Goal: Task Accomplishment & Management: Manage account settings

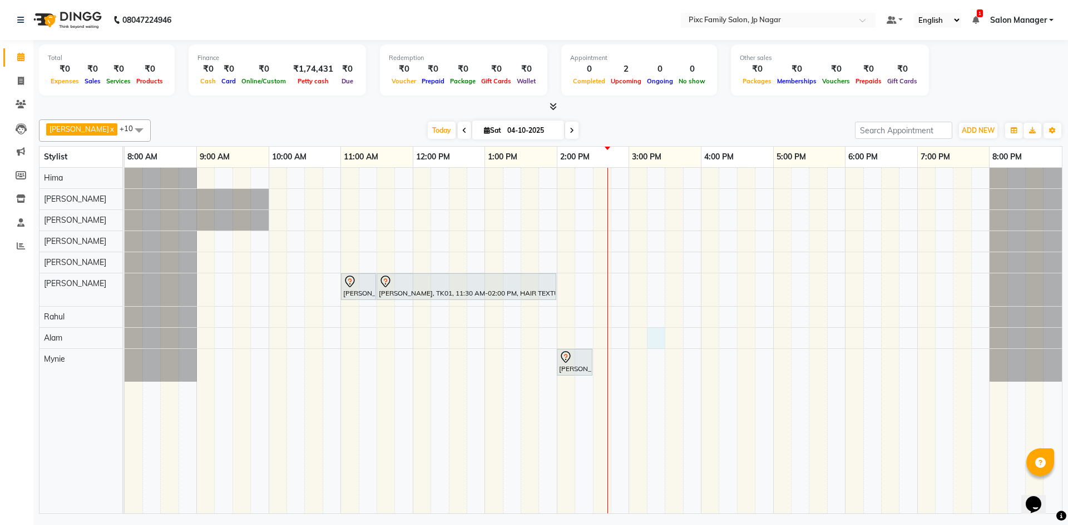
click at [660, 337] on div "Swapna, TK02, 11:00 AM-11:30 AM, HAIRCUT AND STYLE - HAIRCUT BY EXPERT VINUTHA,…" at bounding box center [593, 341] width 937 height 346
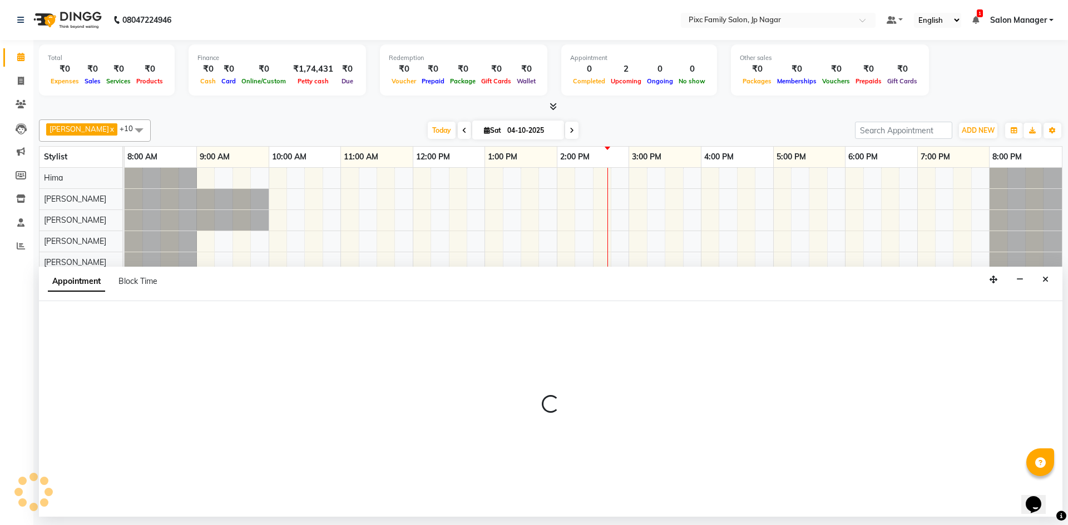
select select "89737"
select select "915"
select select "tentative"
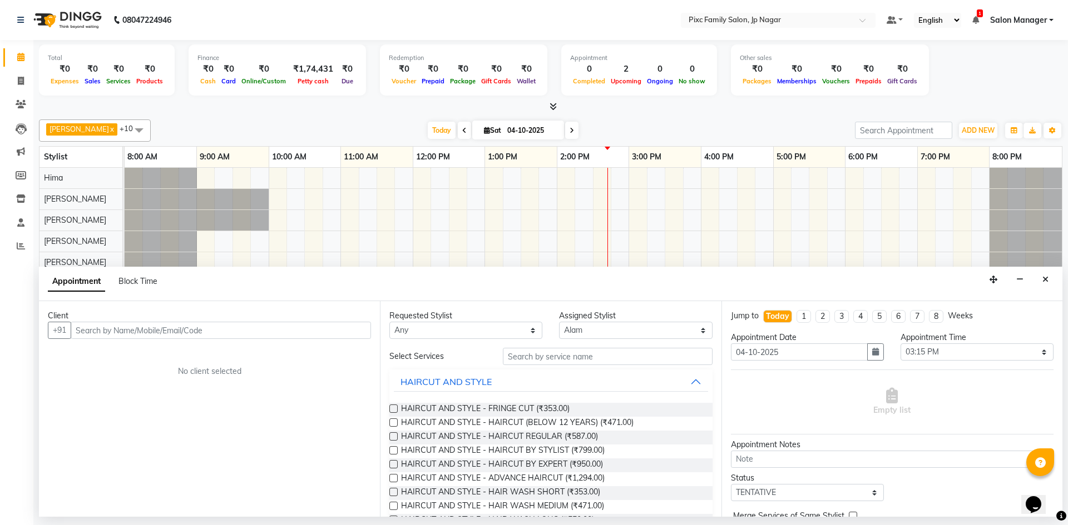
click at [207, 322] on input "text" at bounding box center [221, 330] width 300 height 17
click at [302, 336] on input "text" at bounding box center [221, 330] width 300 height 17
type input "9972148910"
click at [341, 331] on span "Add Client" at bounding box center [347, 330] width 37 height 10
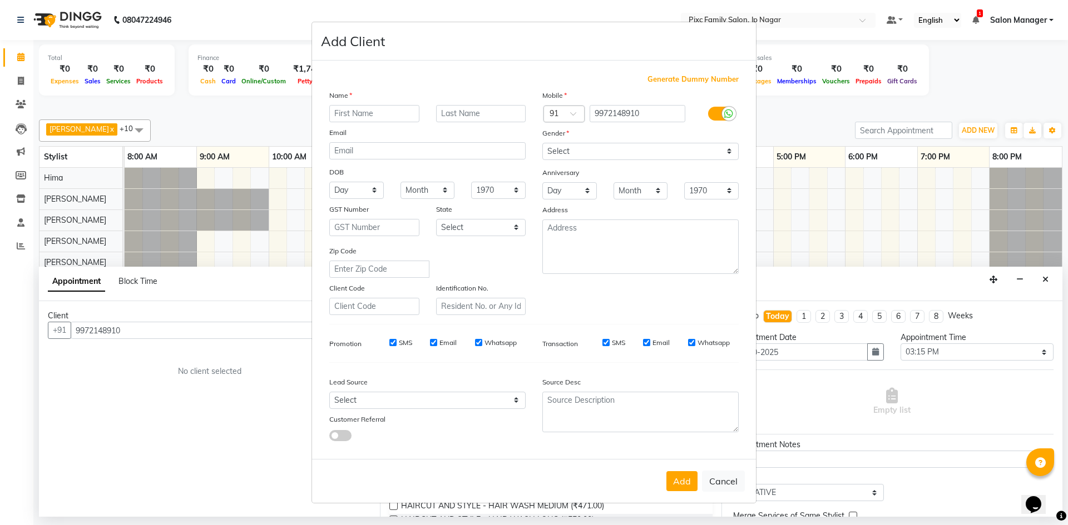
click at [394, 112] on input "text" at bounding box center [374, 113] width 90 height 17
type input "Dilip"
click at [633, 152] on select "Select Male Female Other Prefer Not To Say" at bounding box center [640, 151] width 196 height 17
select select "male"
click at [542, 143] on select "Select Male Female Other Prefer Not To Say" at bounding box center [640, 151] width 196 height 17
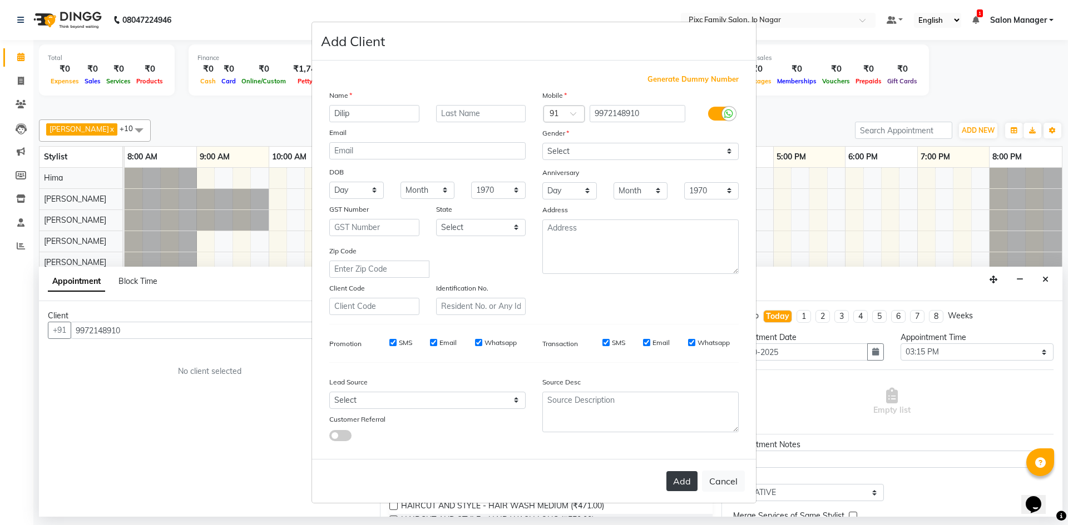
click at [674, 484] on button "Add" at bounding box center [681, 481] width 31 height 20
select select
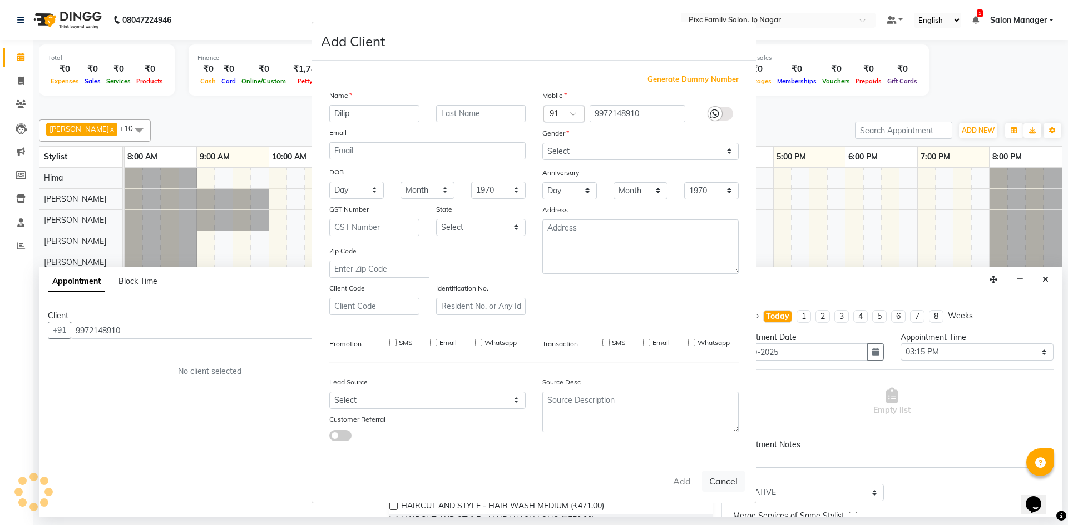
select select
checkbox input "false"
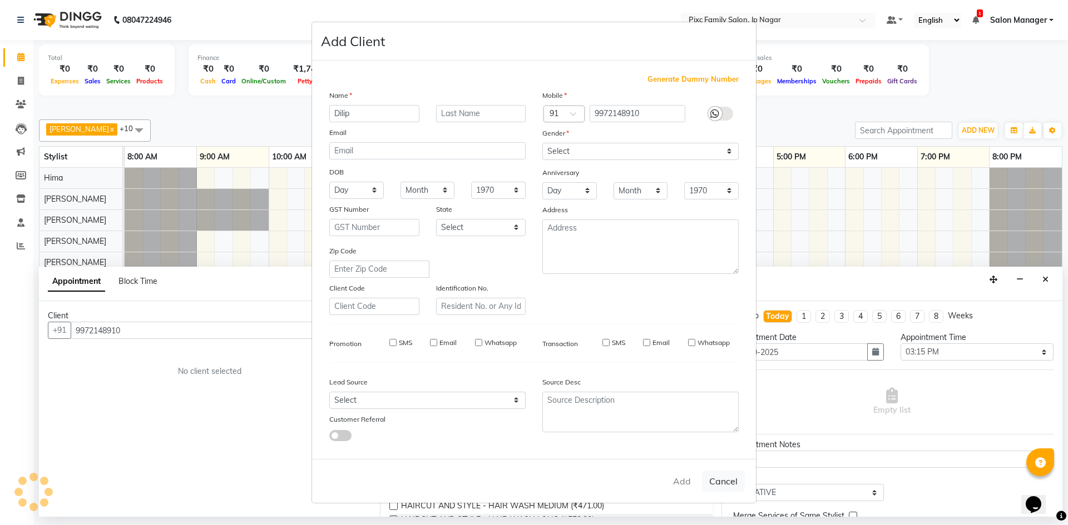
checkbox input "false"
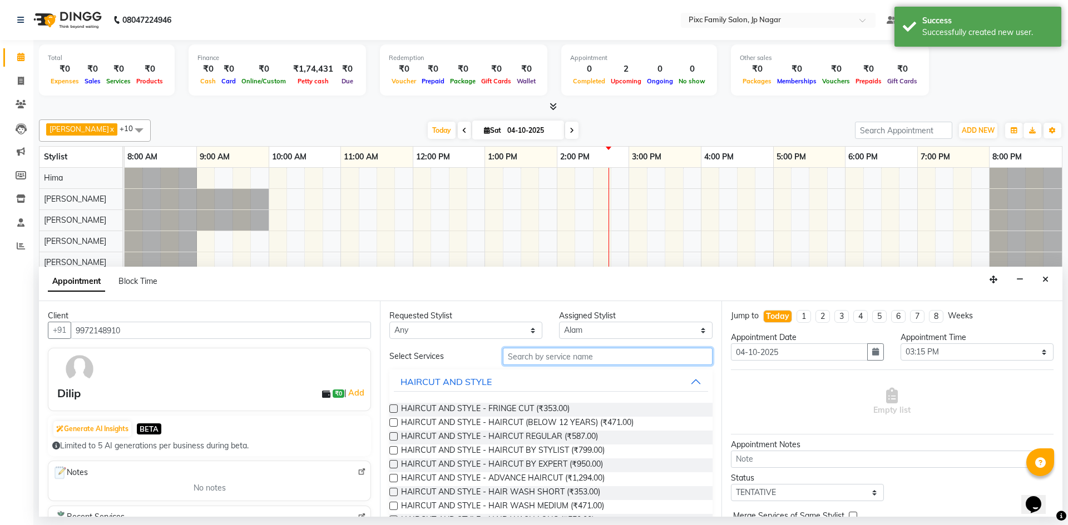
click at [570, 355] on input "text" at bounding box center [608, 356] width 210 height 17
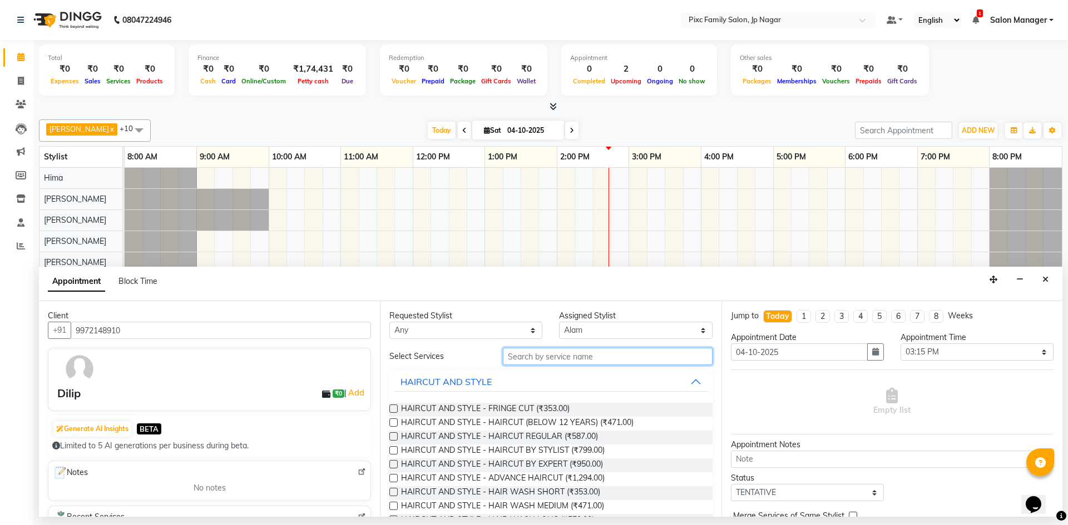
click at [572, 355] on input "text" at bounding box center [608, 356] width 210 height 17
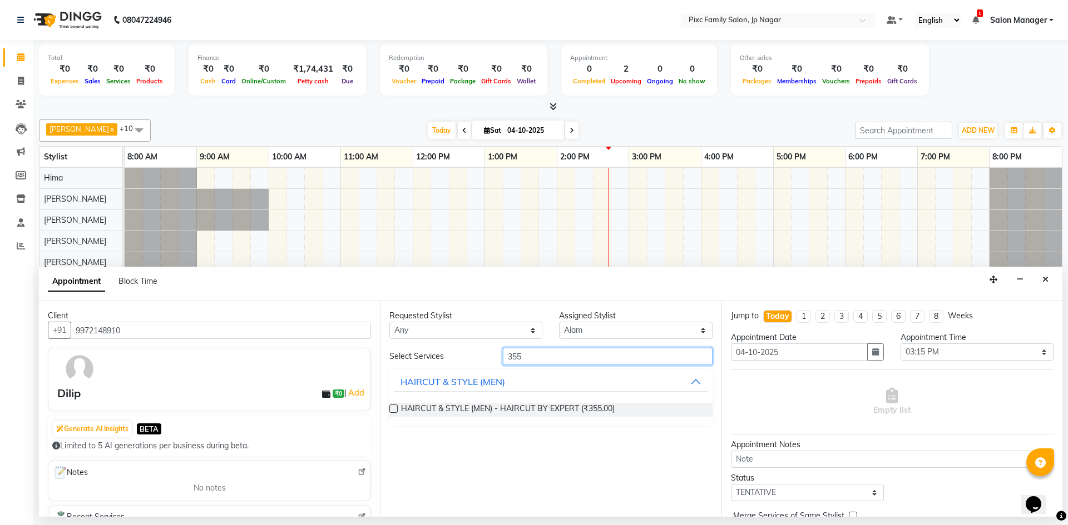
type input "355"
click at [393, 409] on label at bounding box center [393, 409] width 8 height 8
click at [393, 409] on input "checkbox" at bounding box center [392, 409] width 7 height 7
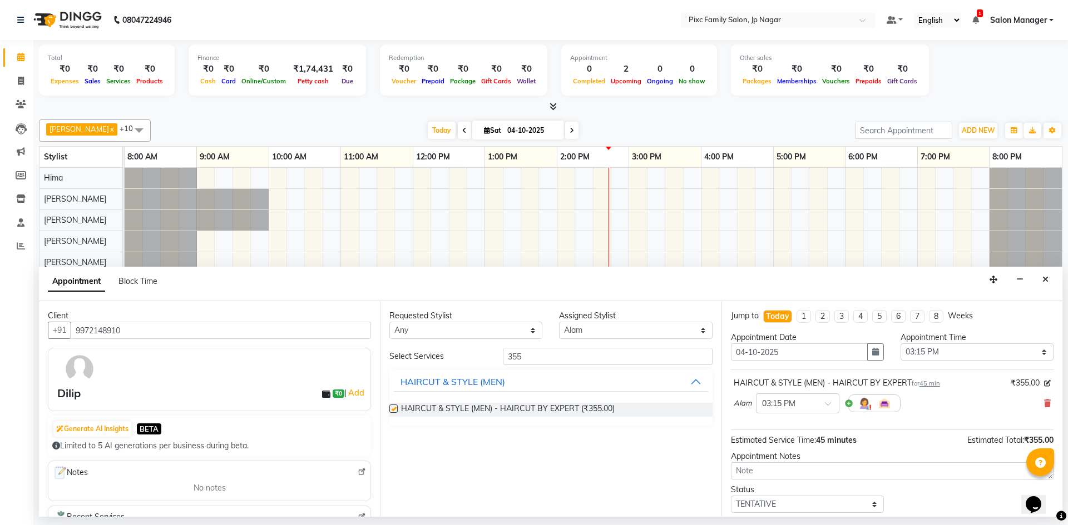
checkbox input "false"
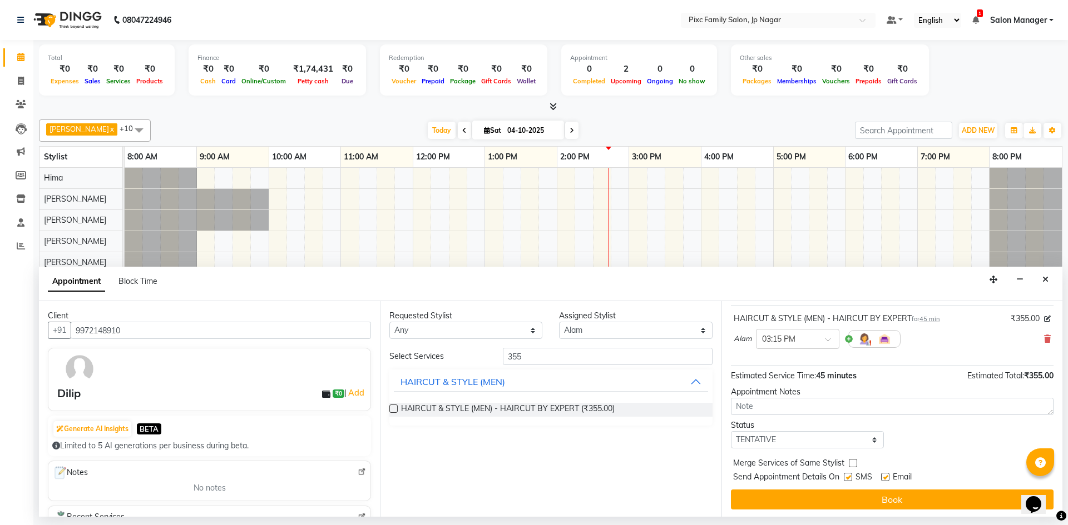
scroll to position [66, 0]
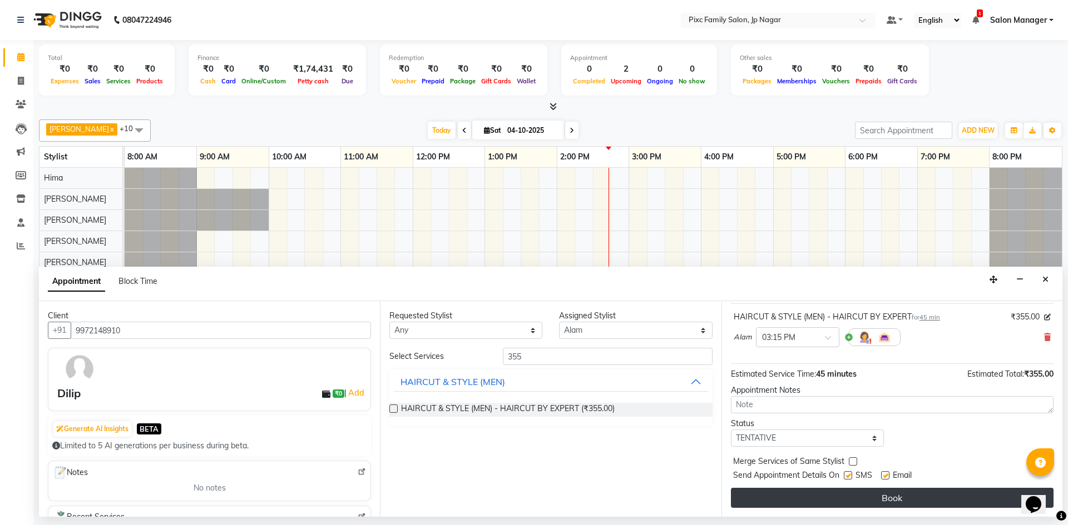
click at [827, 495] on button "Book" at bounding box center [892, 498] width 322 height 20
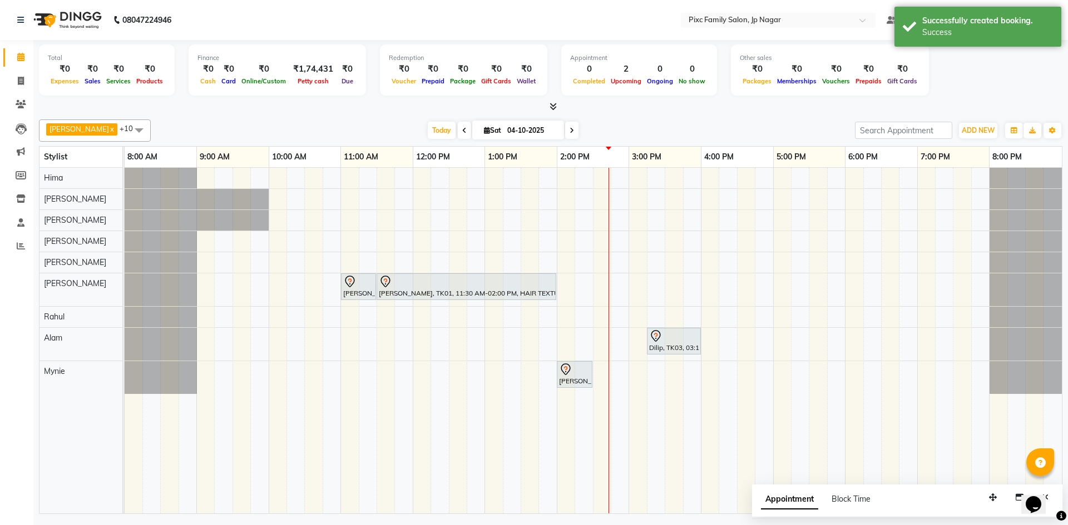
click at [783, 504] on span "Appointment" at bounding box center [789, 500] width 57 height 20
select select "tentative"
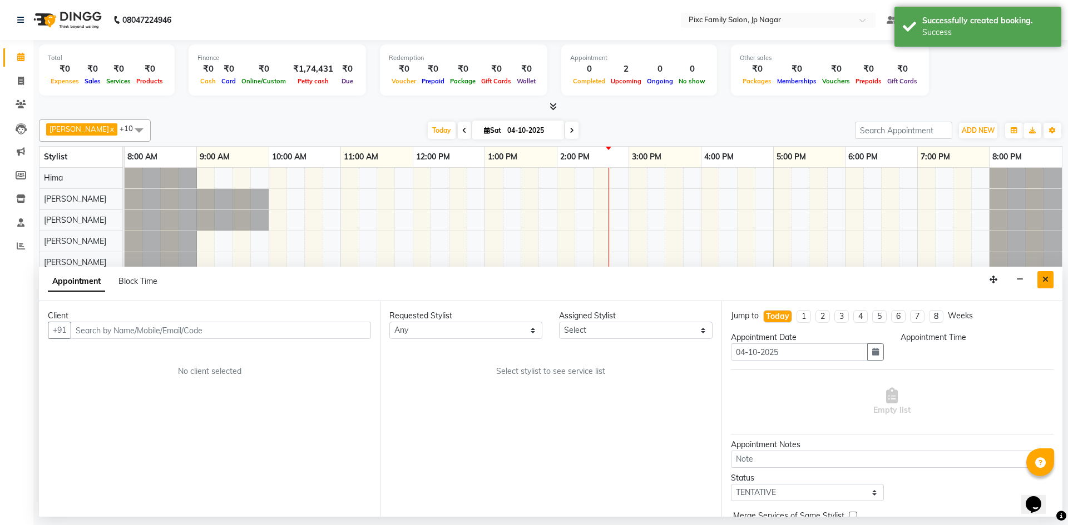
click at [1051, 282] on button "Close" at bounding box center [1045, 279] width 16 height 17
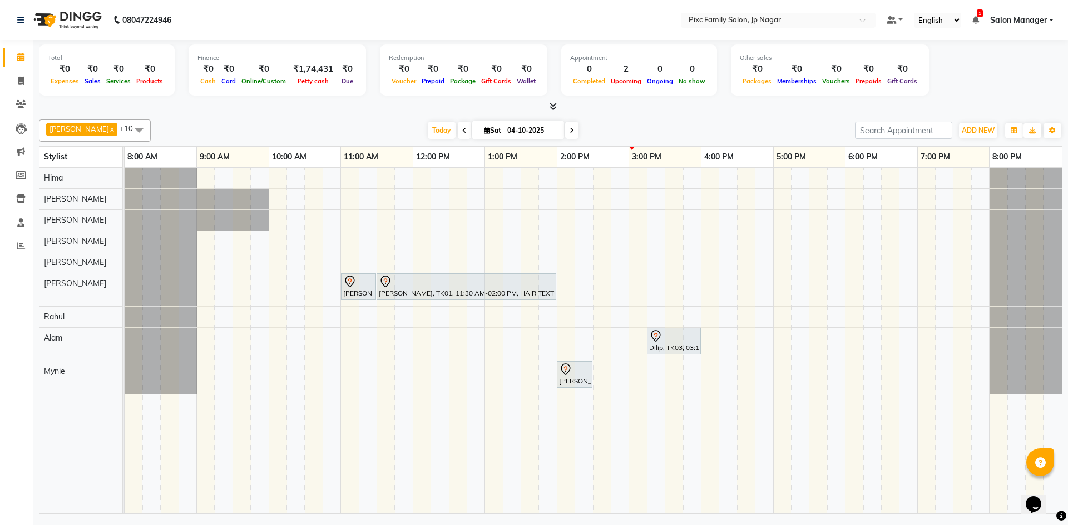
click at [565, 132] on span at bounding box center [571, 130] width 13 height 17
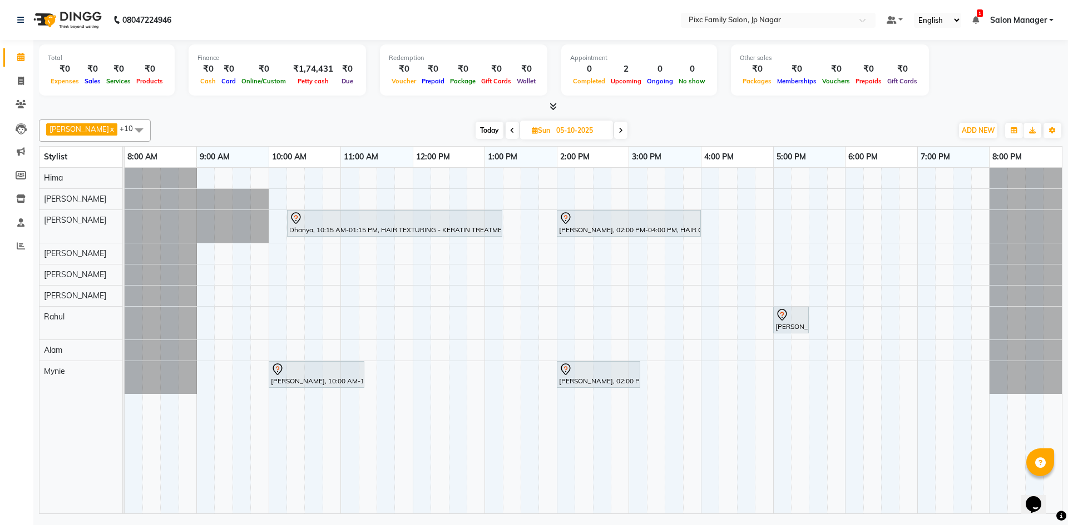
click at [475, 124] on span "Today" at bounding box center [489, 130] width 28 height 17
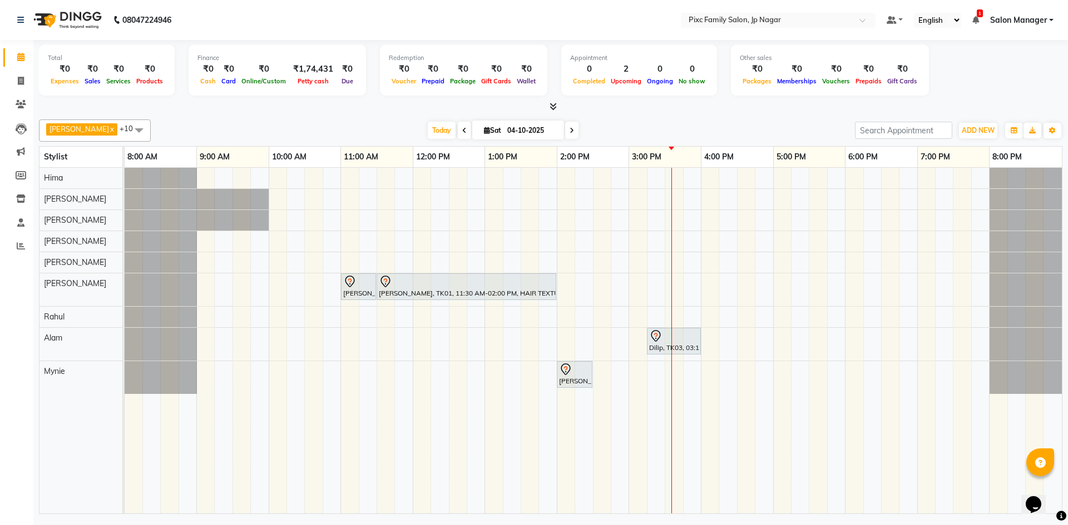
click at [565, 133] on span at bounding box center [571, 130] width 13 height 17
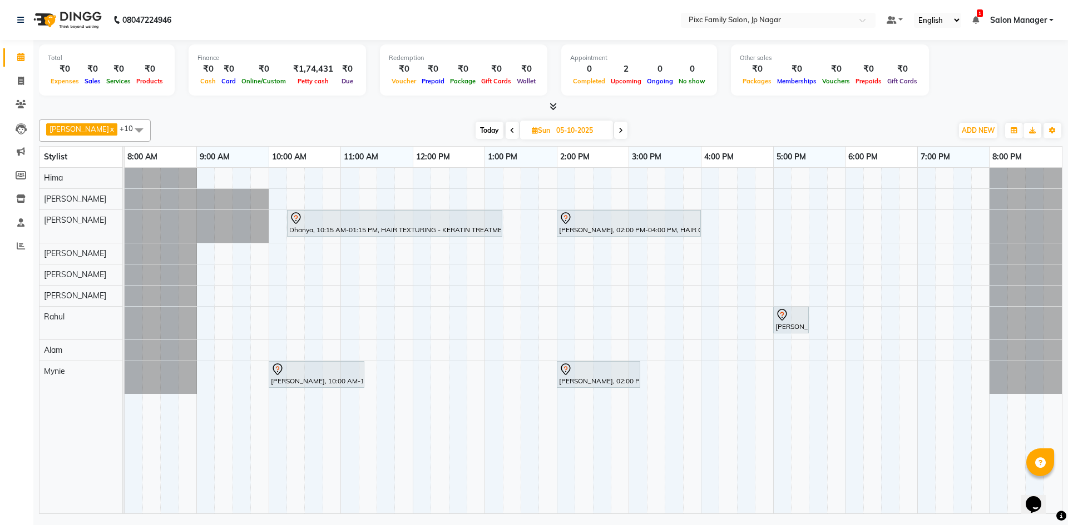
click at [614, 134] on span at bounding box center [620, 130] width 13 height 17
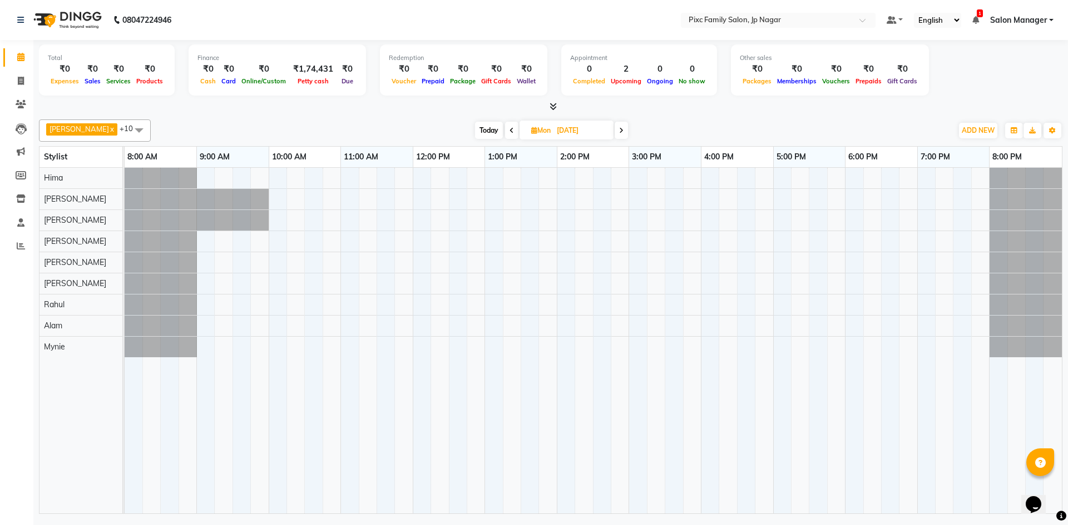
click at [509, 132] on icon at bounding box center [511, 130] width 4 height 7
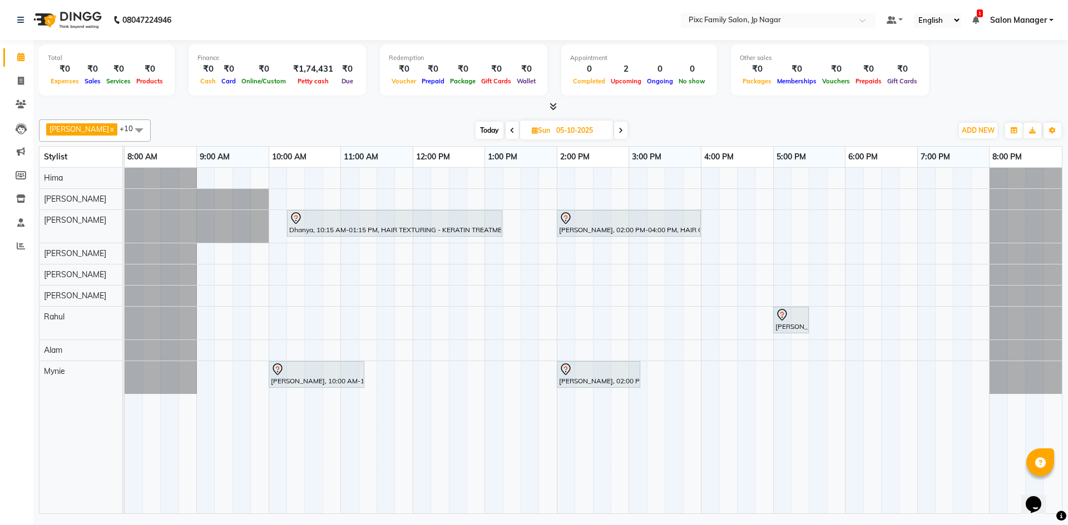
click at [478, 128] on span "Today" at bounding box center [489, 130] width 28 height 17
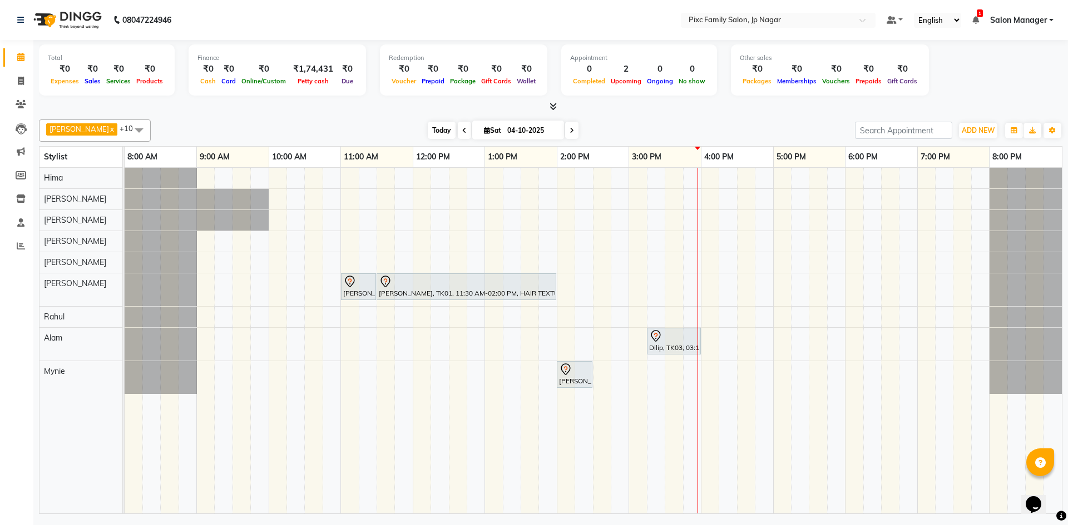
click at [429, 130] on span "Today" at bounding box center [442, 130] width 28 height 17
click at [428, 133] on span "Today" at bounding box center [442, 130] width 28 height 17
click at [565, 126] on span at bounding box center [571, 130] width 13 height 17
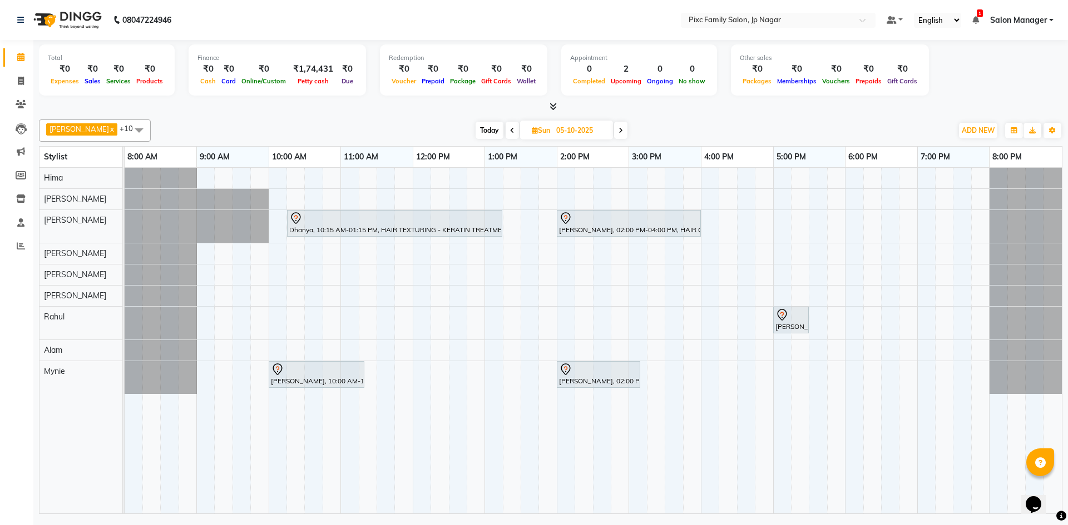
click at [480, 125] on span "Today" at bounding box center [489, 130] width 28 height 17
type input "04-10-2025"
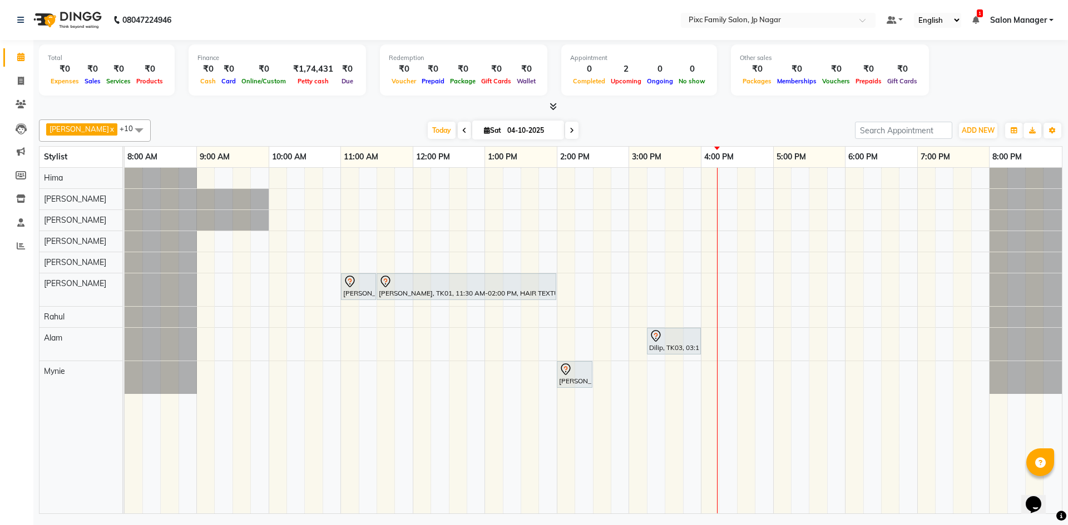
click at [755, 287] on div "Swapna, TK02, 11:00 AM-11:30 AM, HAIRCUT AND STYLE - HAIRCUT BY EXPERT VINUTHA,…" at bounding box center [593, 341] width 937 height 346
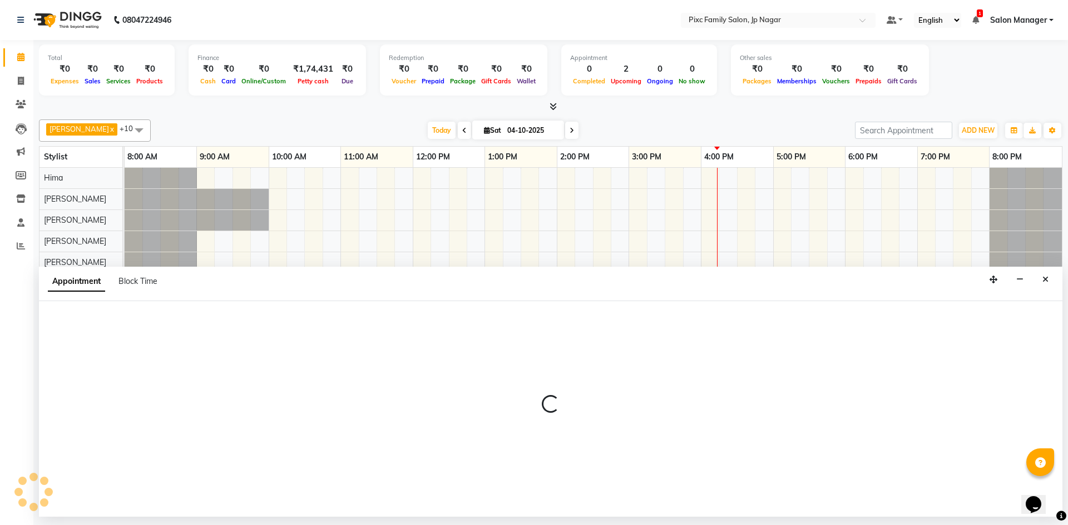
select select "84043"
select select "tentative"
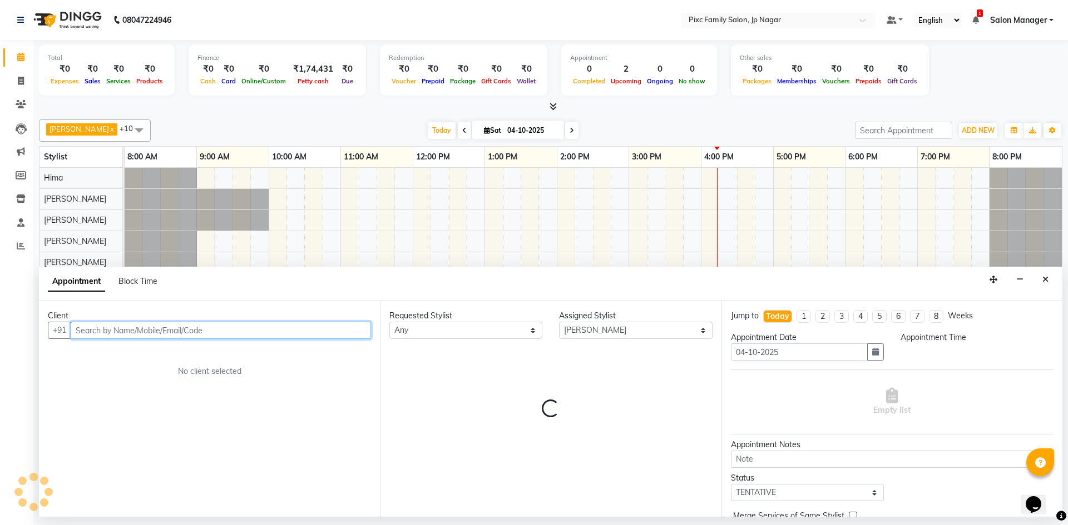
select select "1005"
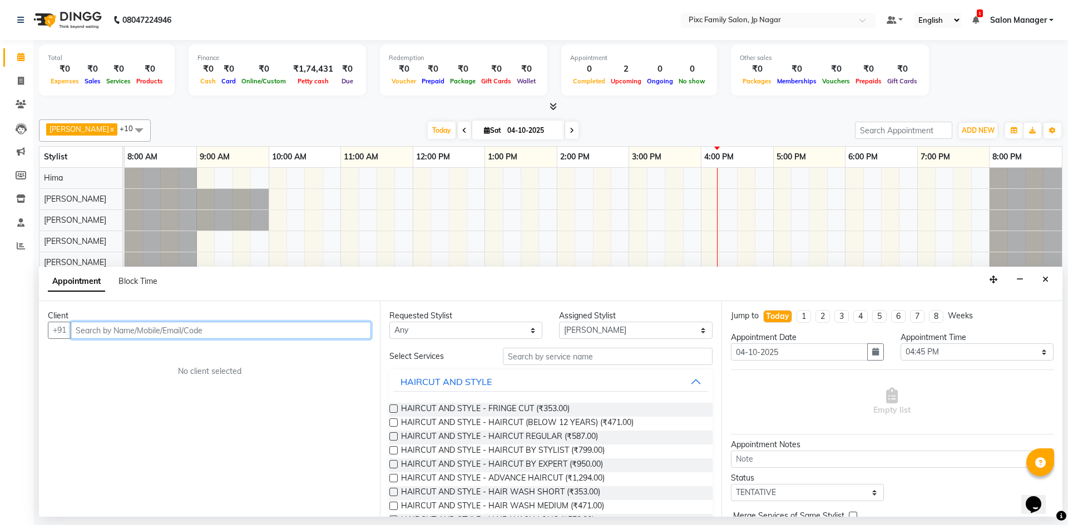
click at [158, 330] on input "text" at bounding box center [221, 330] width 300 height 17
click at [227, 327] on input "text" at bounding box center [221, 330] width 300 height 17
click at [229, 335] on input "text" at bounding box center [221, 330] width 300 height 17
type input "9972457985"
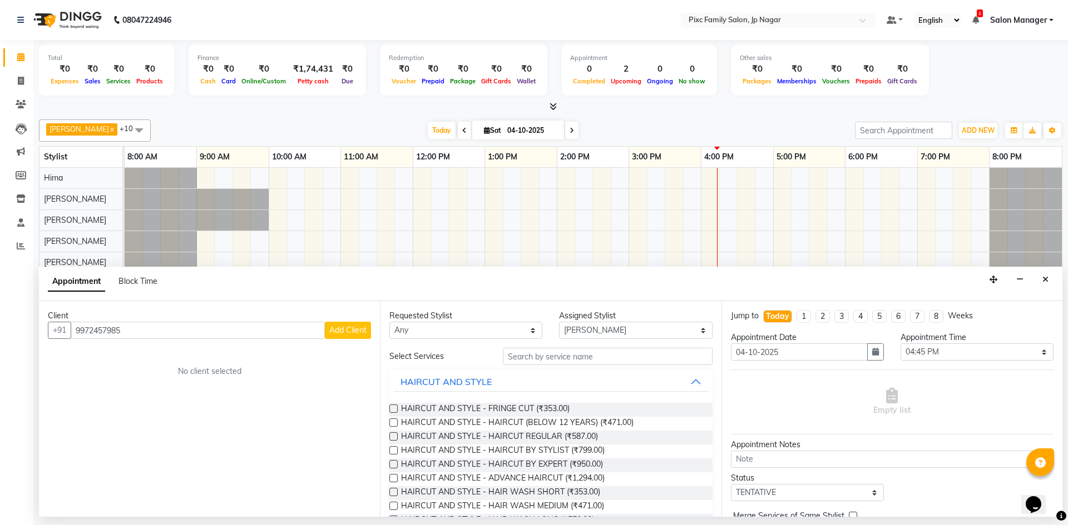
click at [358, 331] on span "Add Client" at bounding box center [347, 330] width 37 height 10
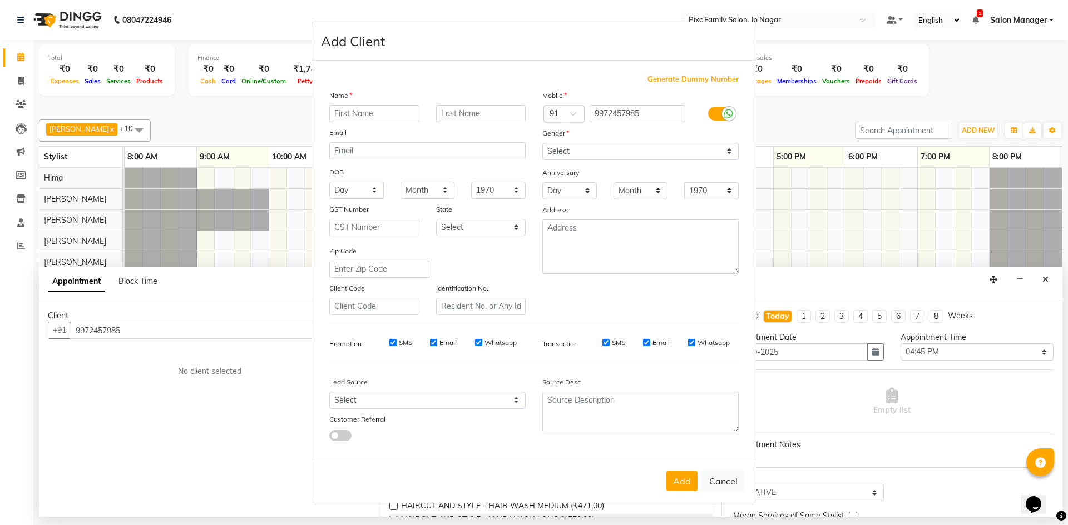
click at [391, 118] on input "text" at bounding box center [374, 113] width 90 height 17
type input "Gagan"
click at [565, 147] on select "Select Male Female Other Prefer Not To Say" at bounding box center [640, 151] width 196 height 17
select select "male"
click at [542, 143] on select "Select Male Female Other Prefer Not To Say" at bounding box center [640, 151] width 196 height 17
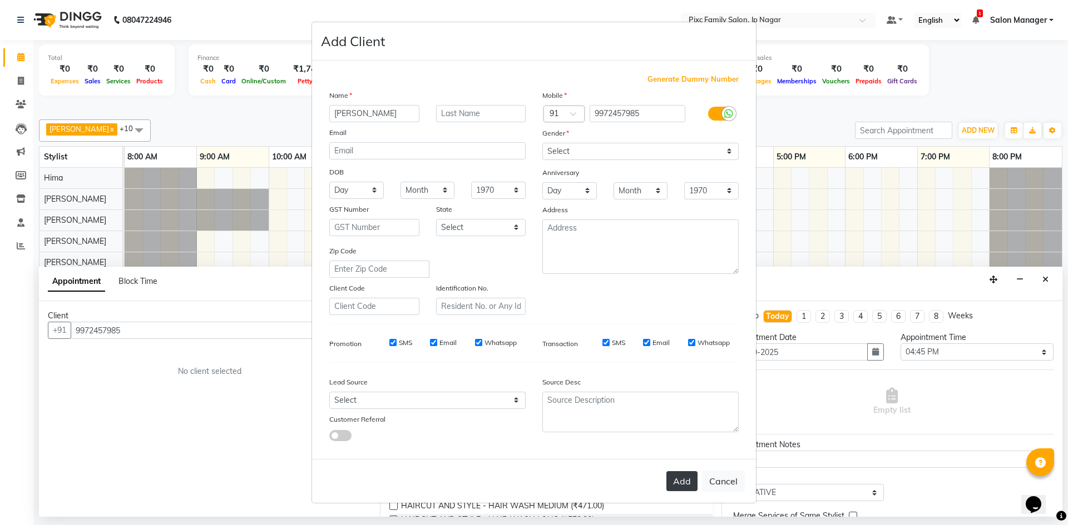
click at [681, 485] on button "Add" at bounding box center [681, 481] width 31 height 20
select select
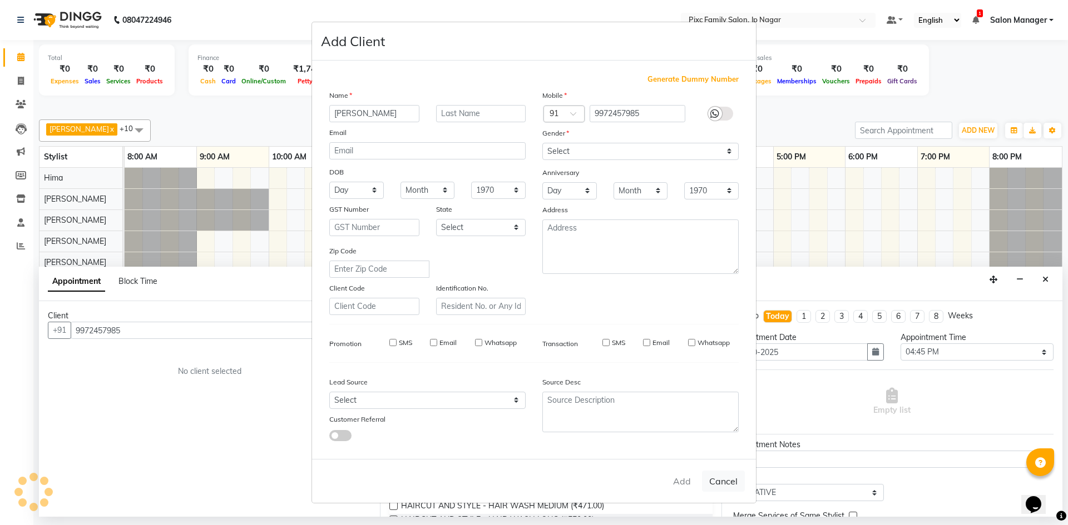
select select
checkbox input "false"
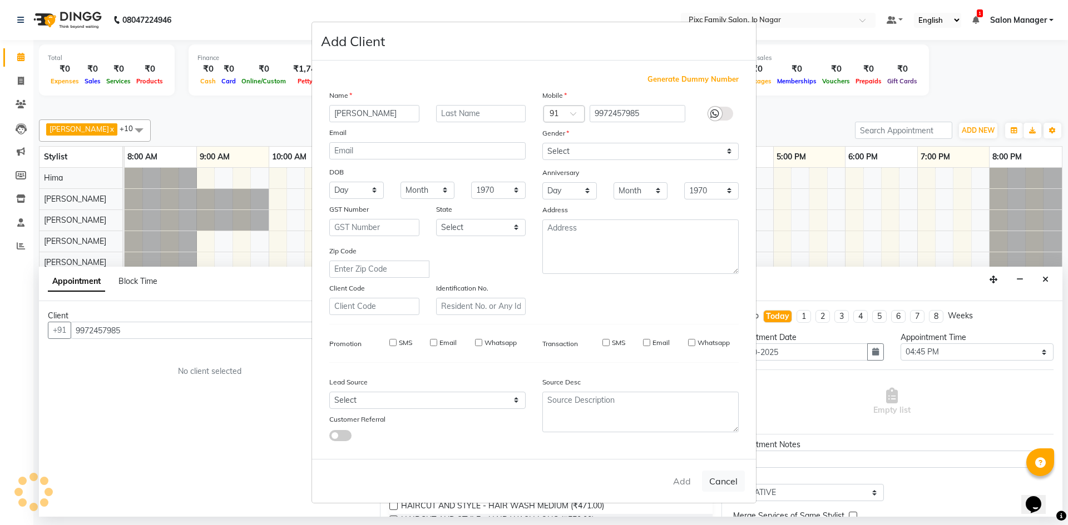
checkbox input "false"
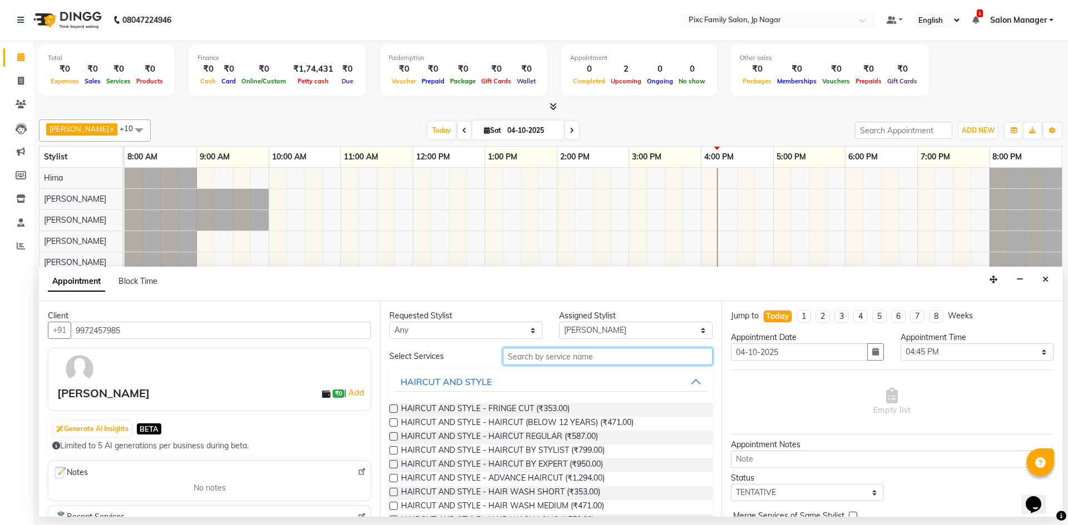
click at [589, 354] on input "text" at bounding box center [608, 356] width 210 height 17
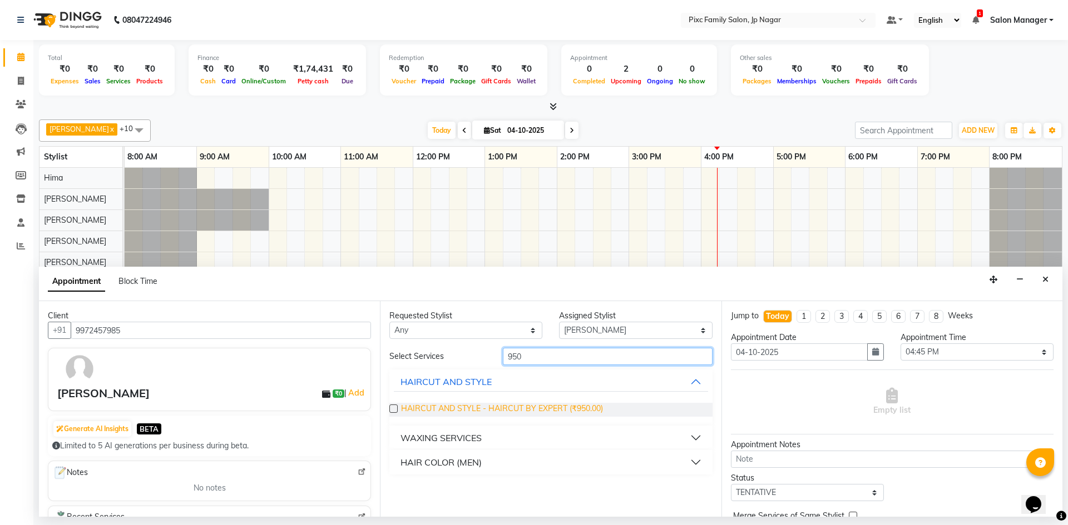
type input "950"
click at [543, 411] on span "HAIRCUT AND STYLE - HAIRCUT BY EXPERT (₹950.00)" at bounding box center [502, 410] width 202 height 14
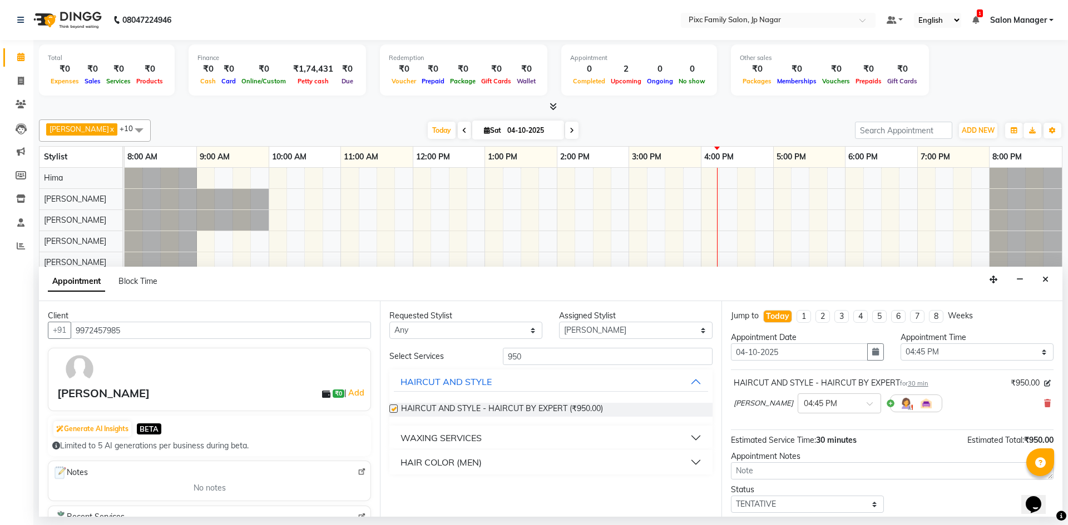
checkbox input "false"
drag, startPoint x: 558, startPoint y: 358, endPoint x: 542, endPoint y: 353, distance: 16.5
click at [540, 354] on input "950" at bounding box center [608, 356] width 210 height 17
click at [593, 331] on select "Select Alam ANISH BISWAKARAM Anjali Tamang BHUVANA Elisha Rai Hima Maruthi Myni…" at bounding box center [635, 330] width 153 height 17
select select "89737"
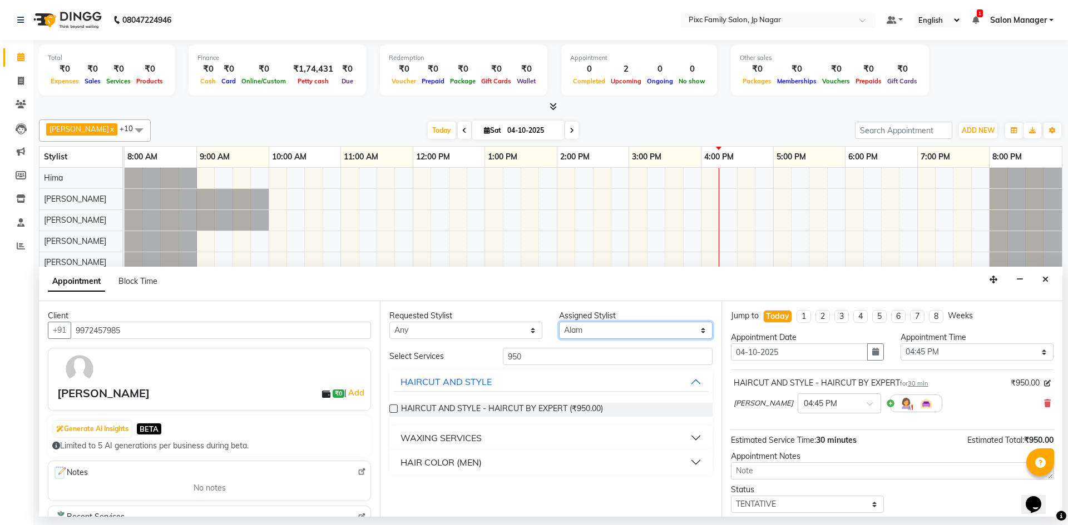
click at [559, 322] on select "Select Alam ANISH BISWAKARAM Anjali Tamang BHUVANA Elisha Rai Hima Maruthi Myni…" at bounding box center [635, 330] width 153 height 17
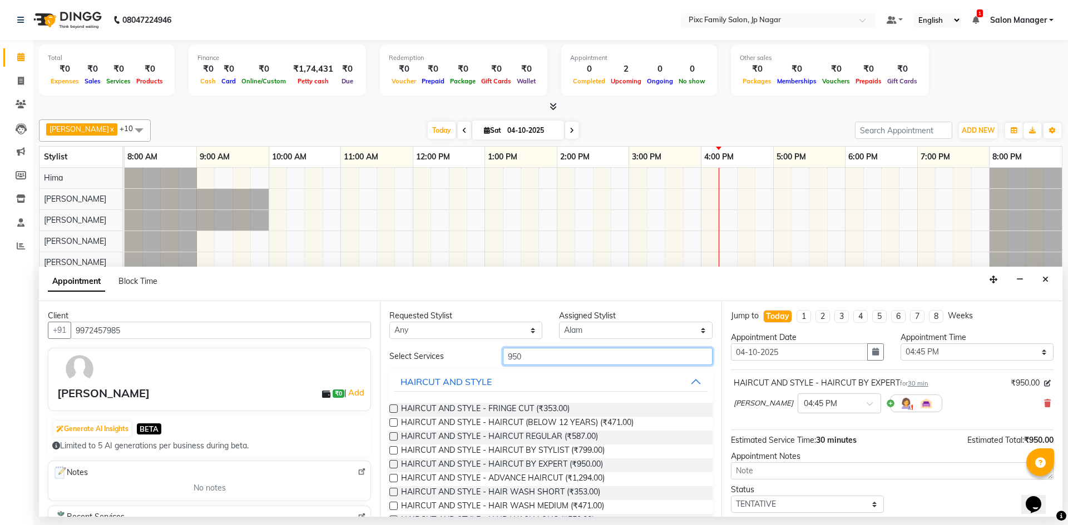
drag, startPoint x: 526, startPoint y: 358, endPoint x: 387, endPoint y: 328, distance: 142.1
click at [387, 328] on div "Requested Stylist Any Alam ANISH BISWAKARAM Anjali Tamang BHUVANA Elisha Rai Hi…" at bounding box center [550, 409] width 341 height 216
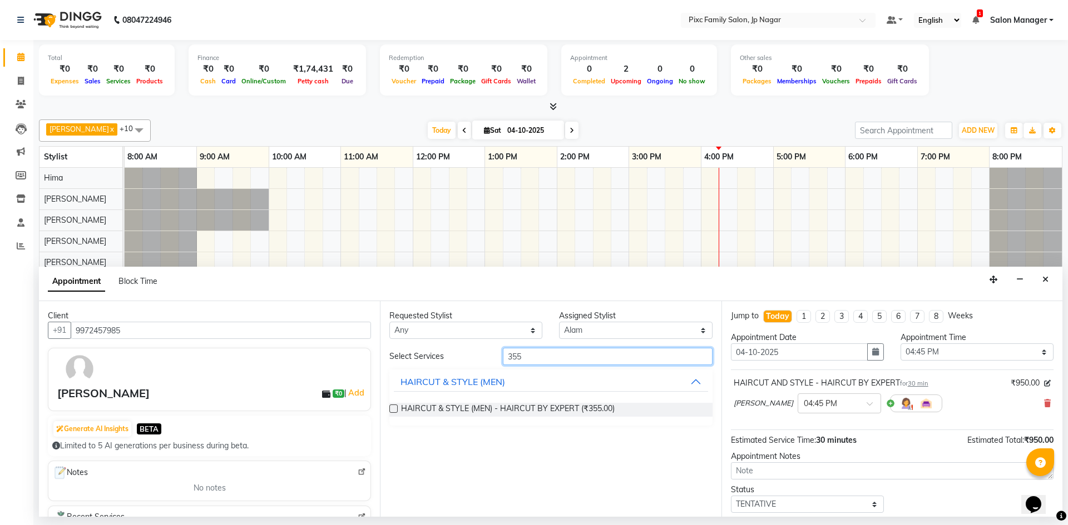
type input "355"
click at [394, 407] on label at bounding box center [393, 409] width 8 height 8
click at [394, 407] on input "checkbox" at bounding box center [392, 409] width 7 height 7
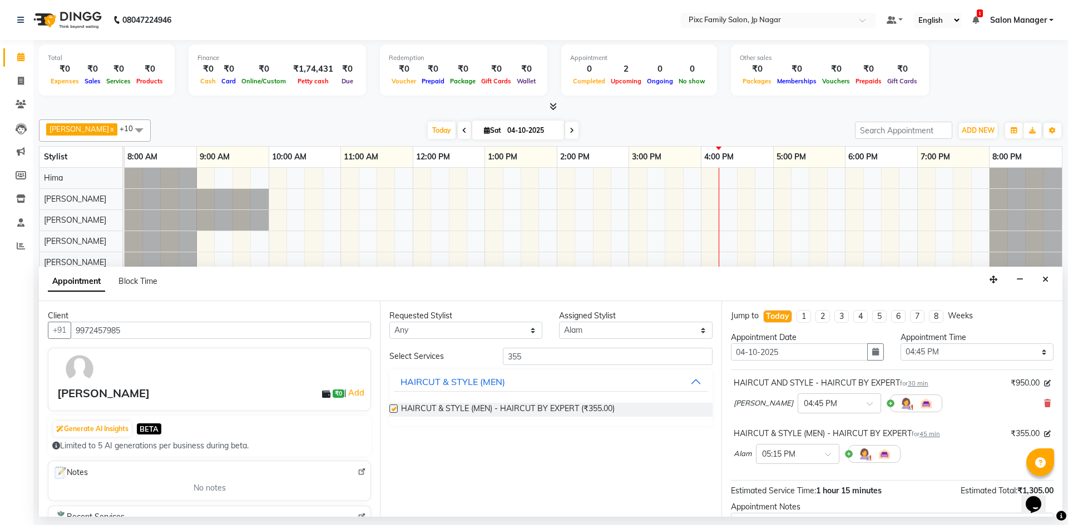
checkbox input "false"
click at [813, 463] on div "× 05:15 PM" at bounding box center [797, 454] width 83 height 20
click at [806, 485] on div "04:45 PM" at bounding box center [797, 489] width 82 height 21
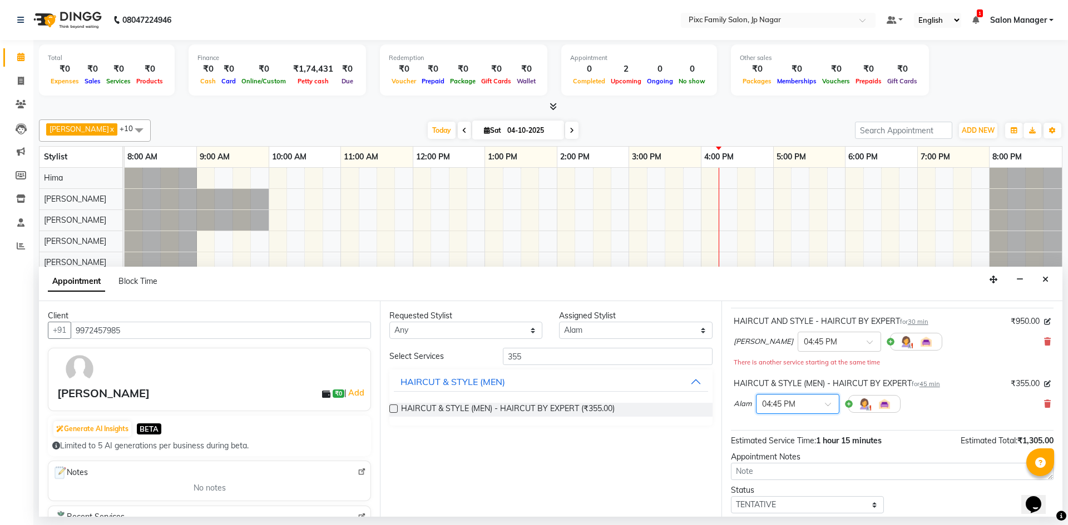
scroll to position [128, 0]
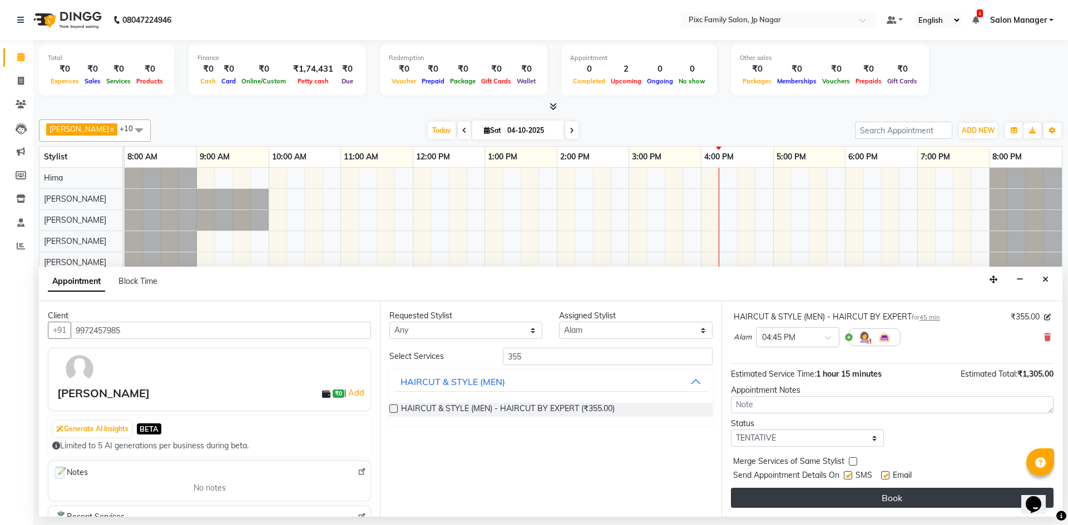
click at [826, 492] on button "Book" at bounding box center [892, 498] width 322 height 20
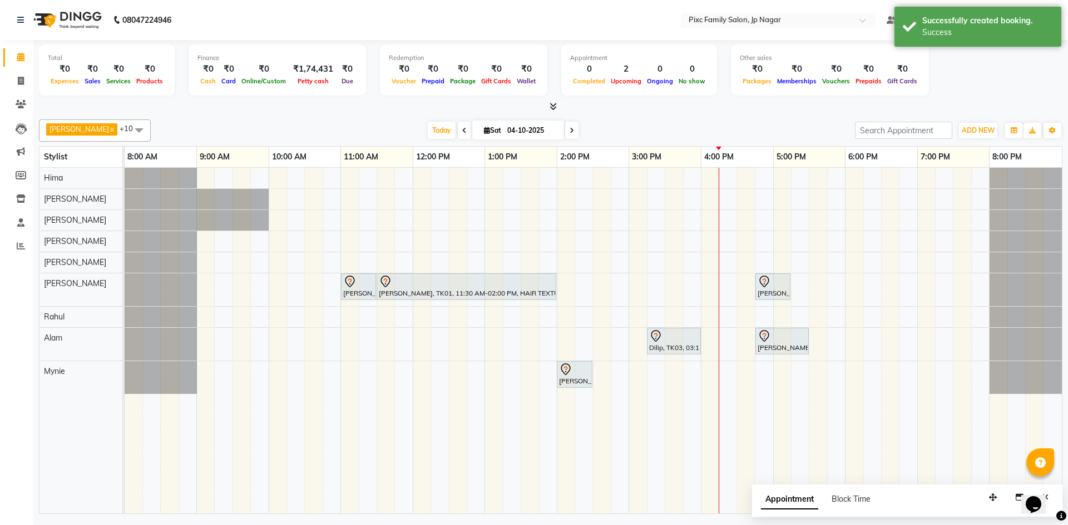
click at [791, 495] on span "Appointment" at bounding box center [789, 500] width 57 height 20
select select "tentative"
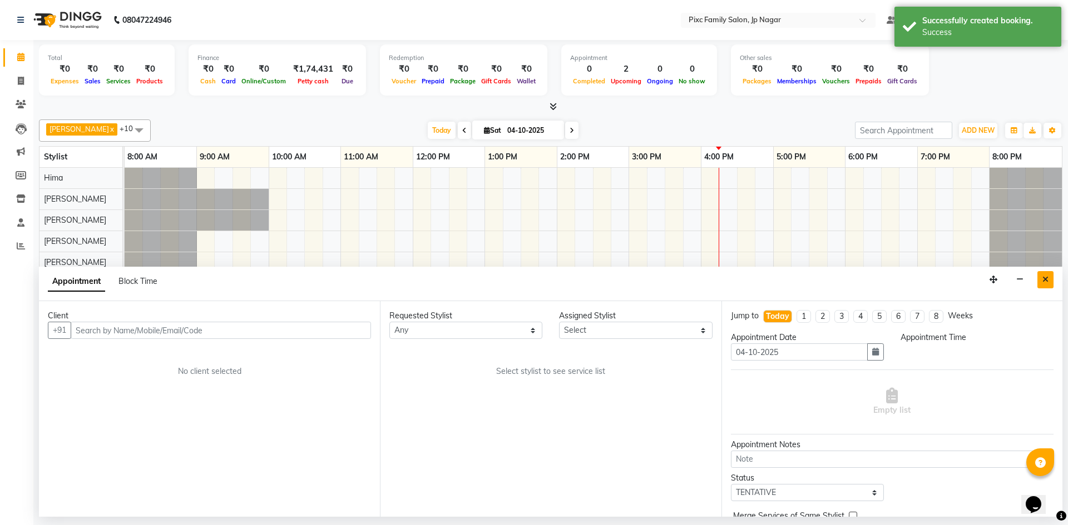
click at [1046, 279] on icon "Close" at bounding box center [1045, 280] width 6 height 8
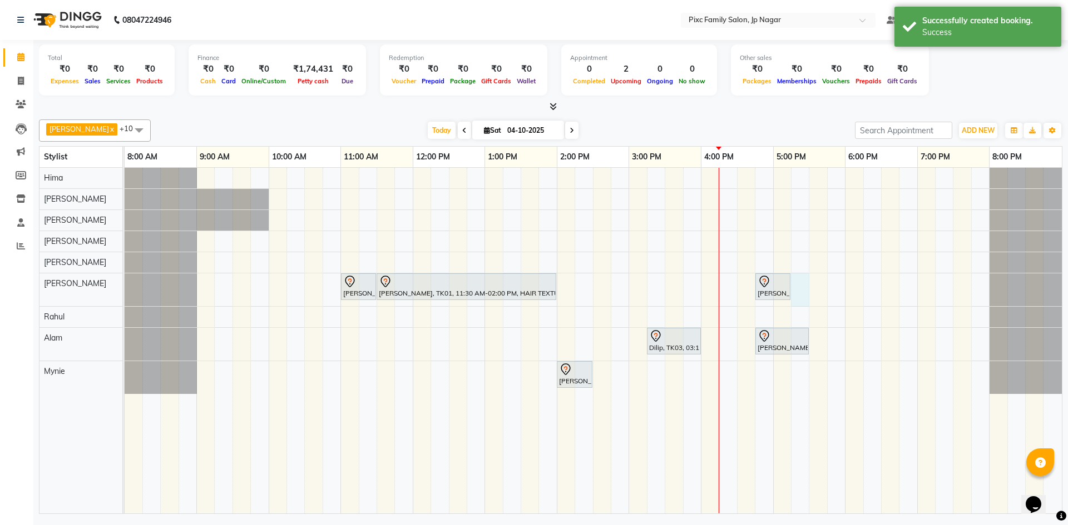
click at [793, 282] on div "Swapna, TK02, 11:00 AM-11:30 AM, HAIRCUT AND STYLE - HAIRCUT BY EXPERT VINUTHA,…" at bounding box center [593, 341] width 937 height 346
select select "84043"
select select "1035"
select select "tentative"
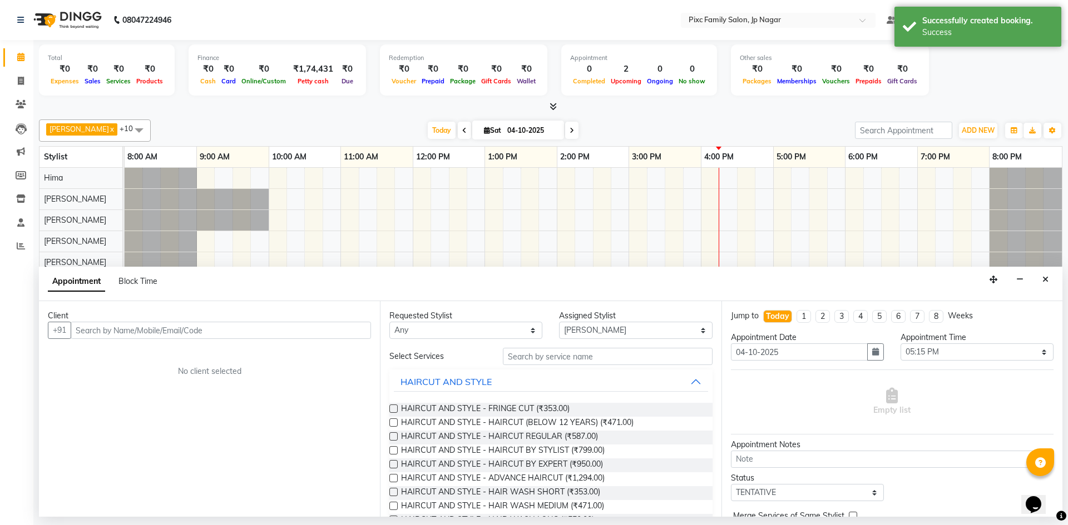
click at [213, 324] on input "text" at bounding box center [221, 330] width 300 height 17
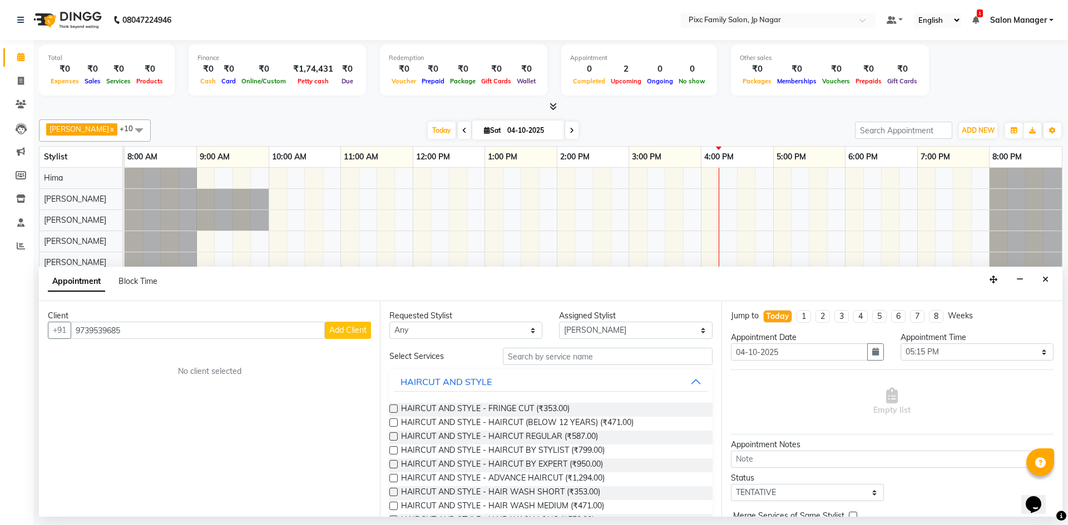
type input "9739539685"
click at [343, 329] on span "Add Client" at bounding box center [347, 330] width 37 height 10
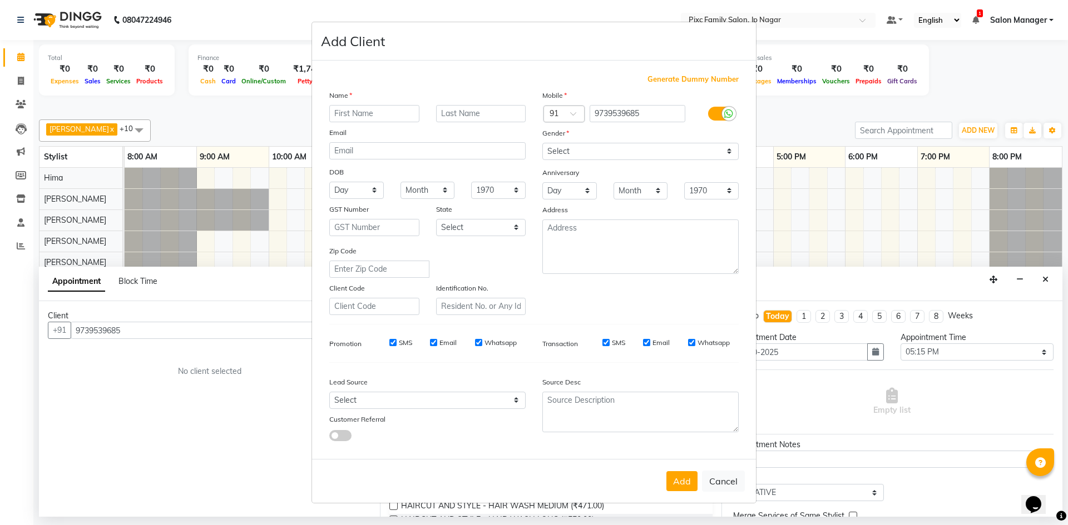
click at [358, 114] on input "text" at bounding box center [374, 113] width 90 height 17
type input "Mohan"
click at [474, 112] on input "text" at bounding box center [481, 113] width 90 height 17
type input "Gold's Gym"
click at [633, 154] on select "Select Male Female Other Prefer Not To Say" at bounding box center [640, 151] width 196 height 17
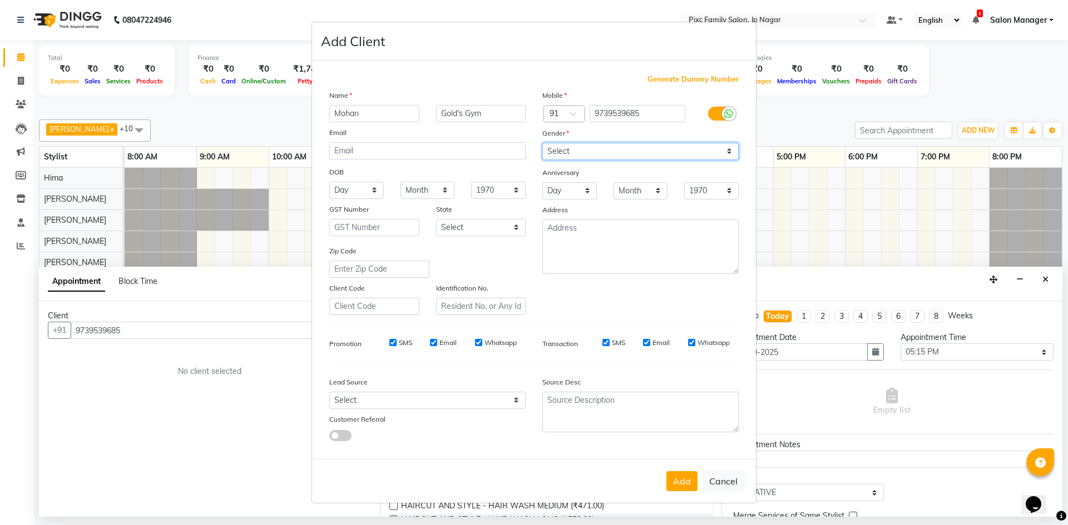
select select "male"
click at [542, 143] on select "Select Male Female Other Prefer Not To Say" at bounding box center [640, 151] width 196 height 17
click at [671, 477] on button "Add" at bounding box center [681, 481] width 31 height 20
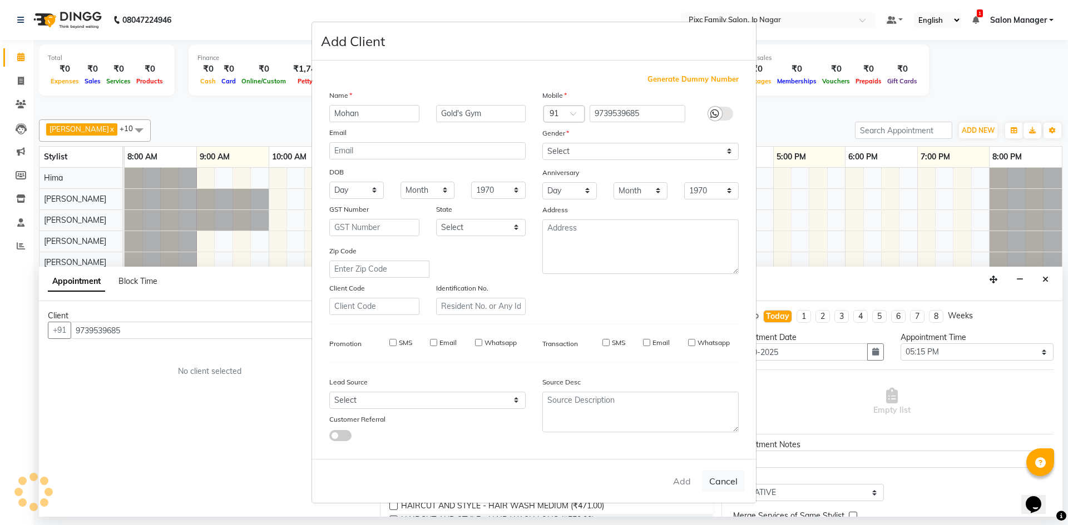
select select
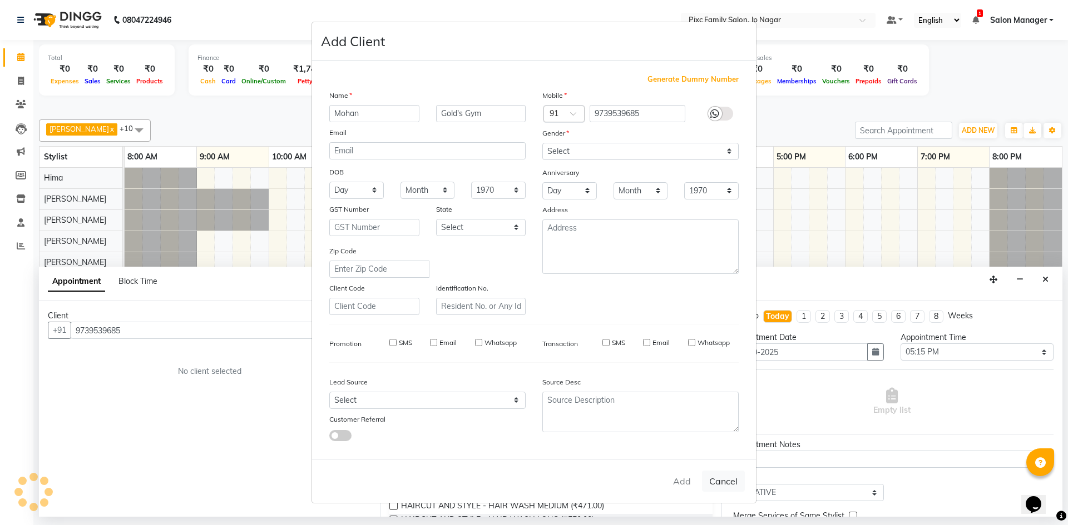
select select
checkbox input "false"
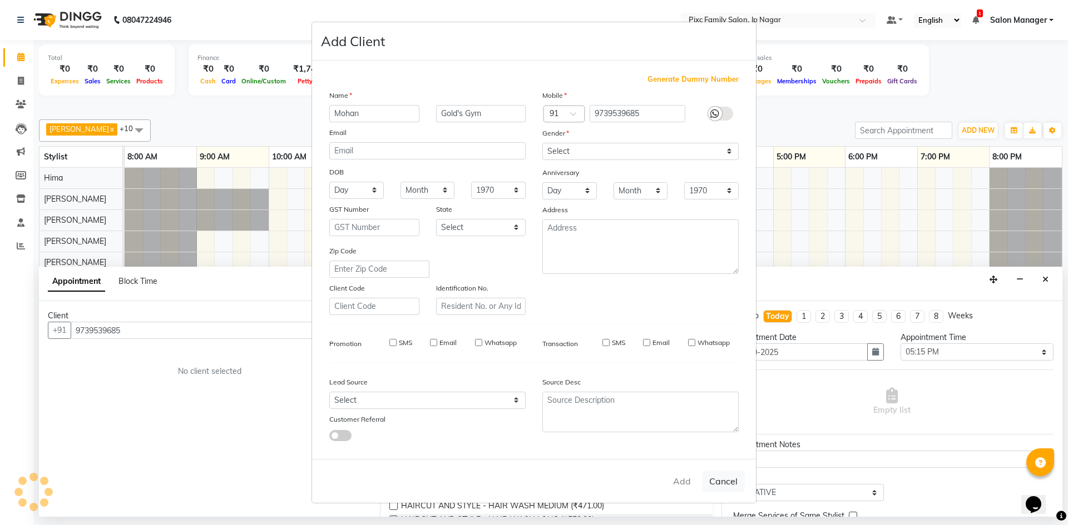
checkbox input "false"
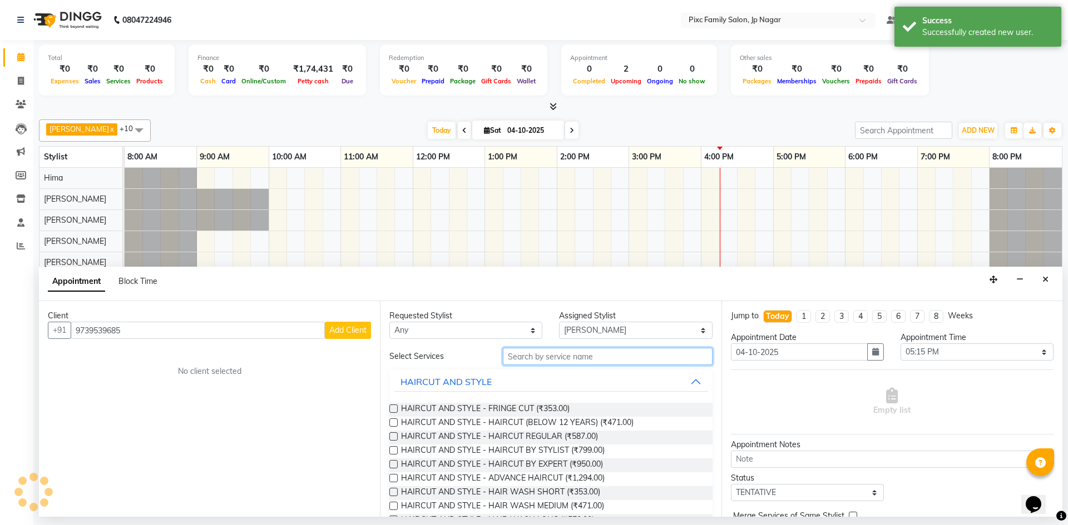
click at [540, 358] on input "text" at bounding box center [608, 356] width 210 height 17
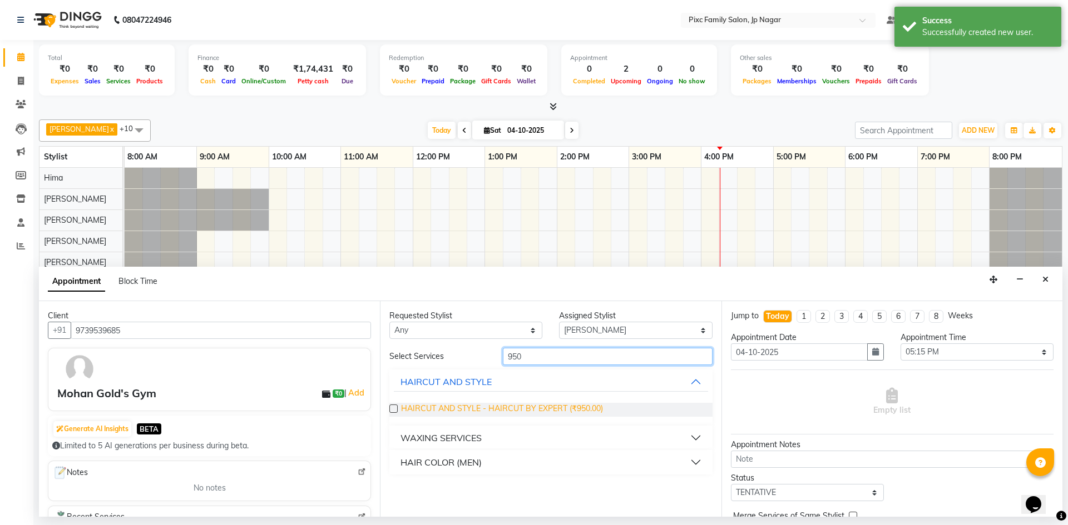
type input "950"
click at [433, 405] on span "HAIRCUT AND STYLE - HAIRCUT BY EXPERT (₹950.00)" at bounding box center [502, 410] width 202 height 14
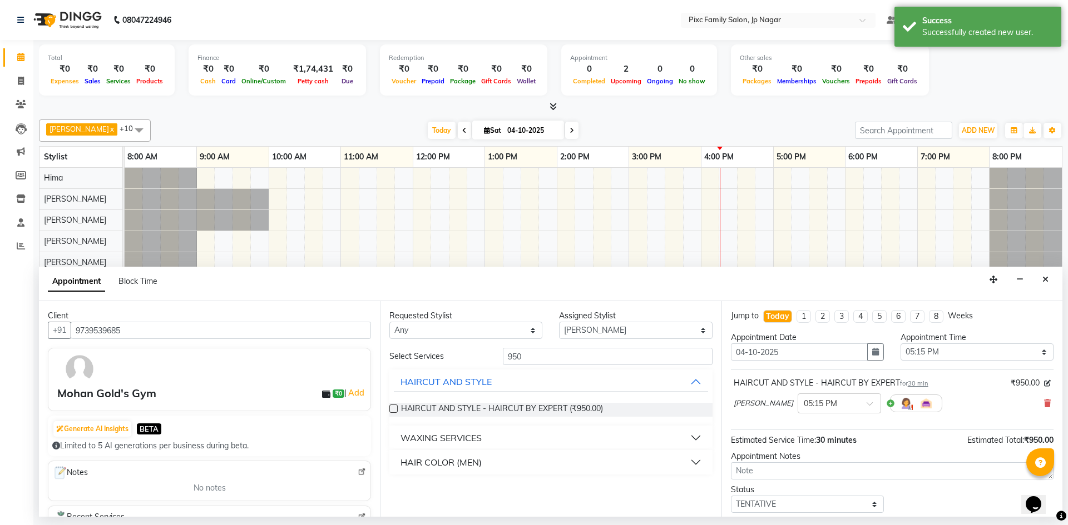
click at [392, 407] on label at bounding box center [393, 409] width 8 height 8
click at [392, 407] on input "checkbox" at bounding box center [392, 409] width 7 height 7
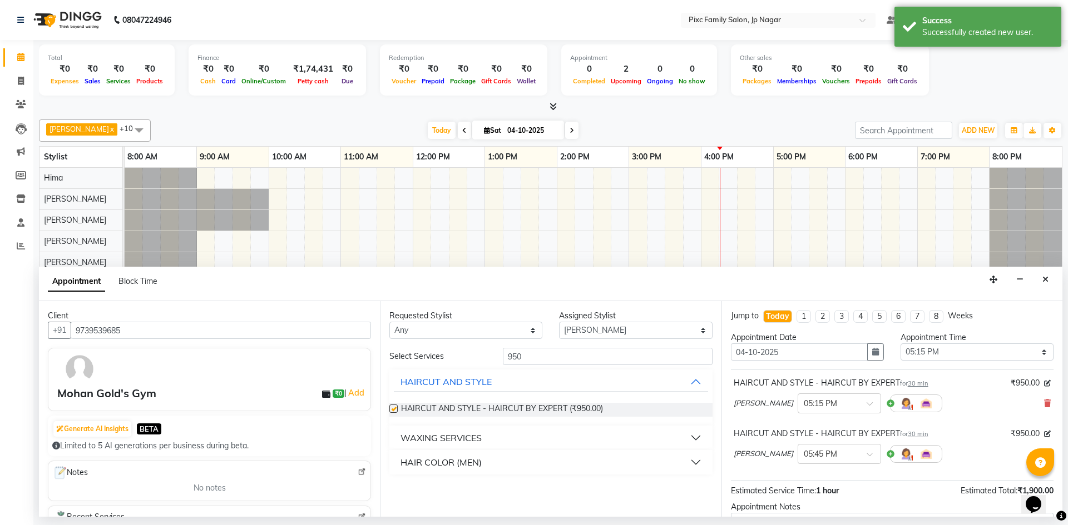
checkbox input "false"
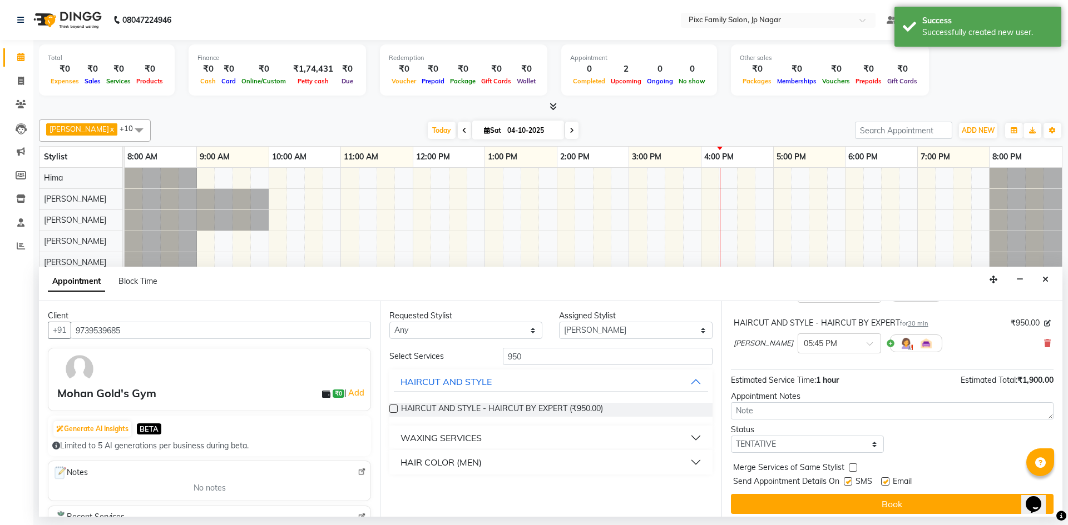
scroll to position [111, 0]
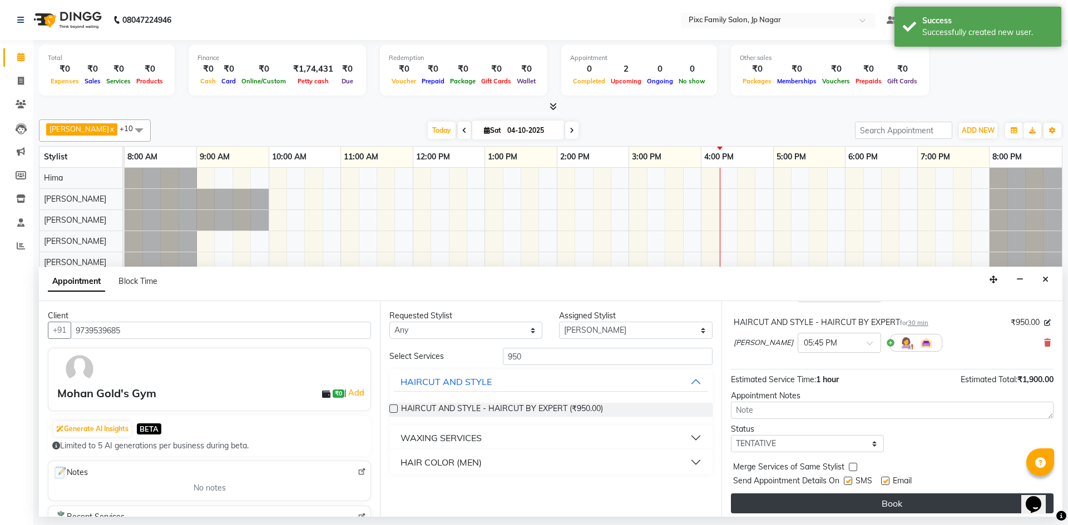
click at [833, 503] on button "Book" at bounding box center [892, 504] width 322 height 20
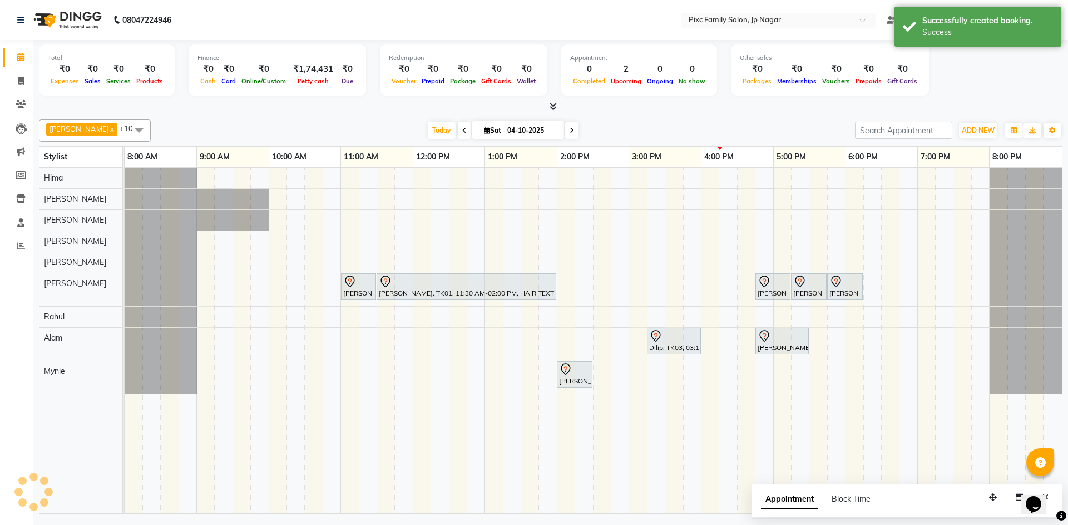
click at [783, 505] on span "Appointment" at bounding box center [789, 500] width 57 height 20
select select "tentative"
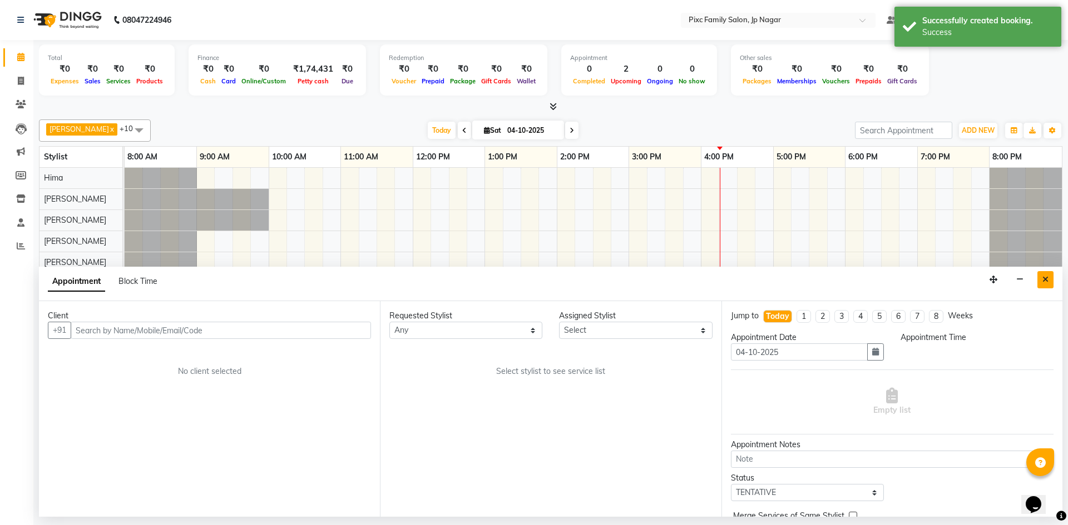
click at [1047, 286] on button "Close" at bounding box center [1045, 279] width 16 height 17
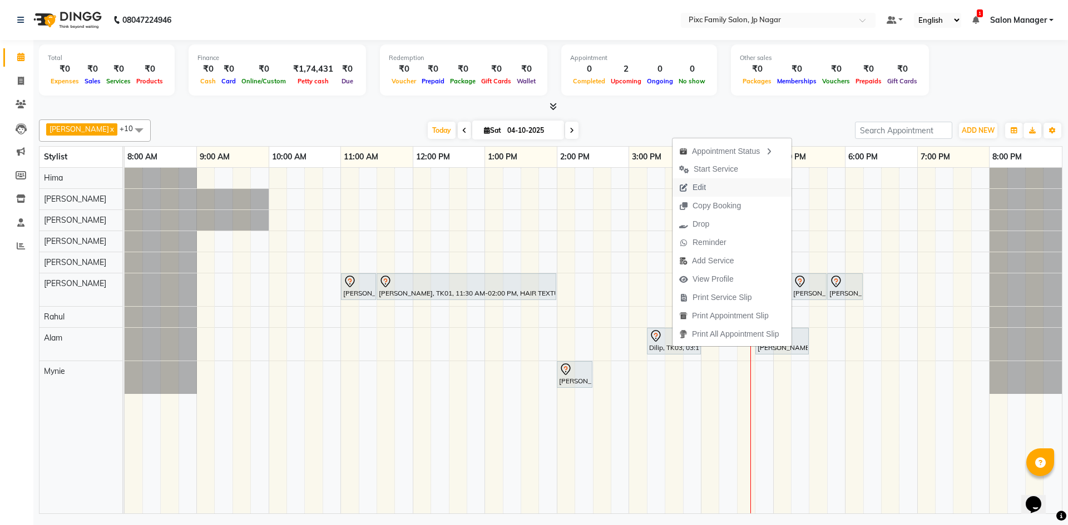
drag, startPoint x: 701, startPoint y: 185, endPoint x: 691, endPoint y: 185, distance: 9.5
click at [698, 186] on span "Edit" at bounding box center [698, 188] width 13 height 12
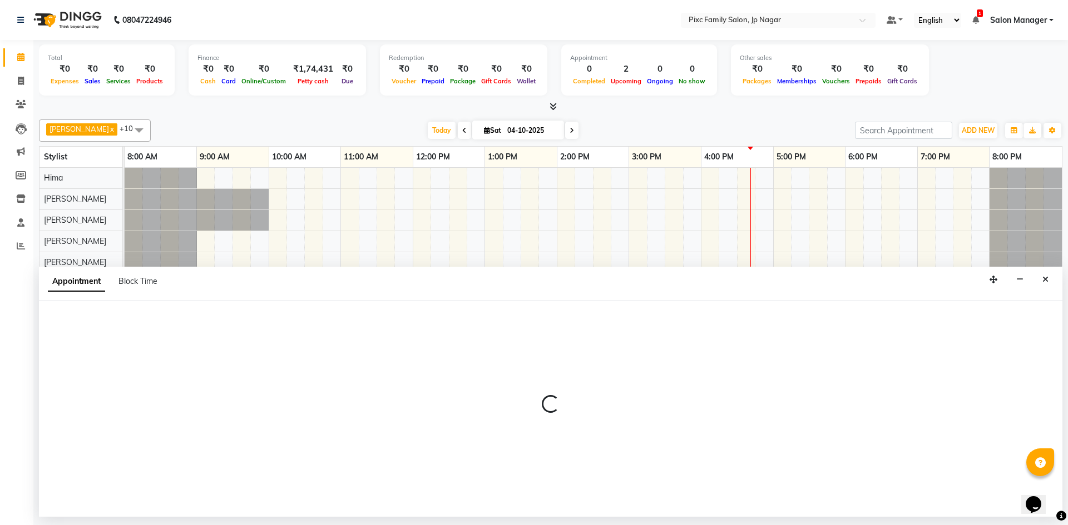
select select "tentative"
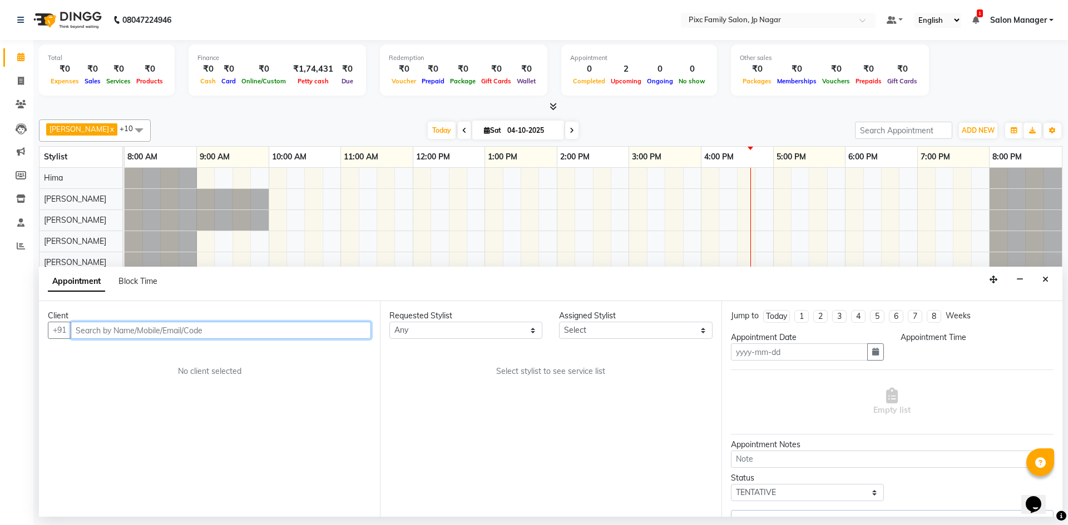
type input "04-10-2025"
select select "915"
select select "89737"
select select "4220"
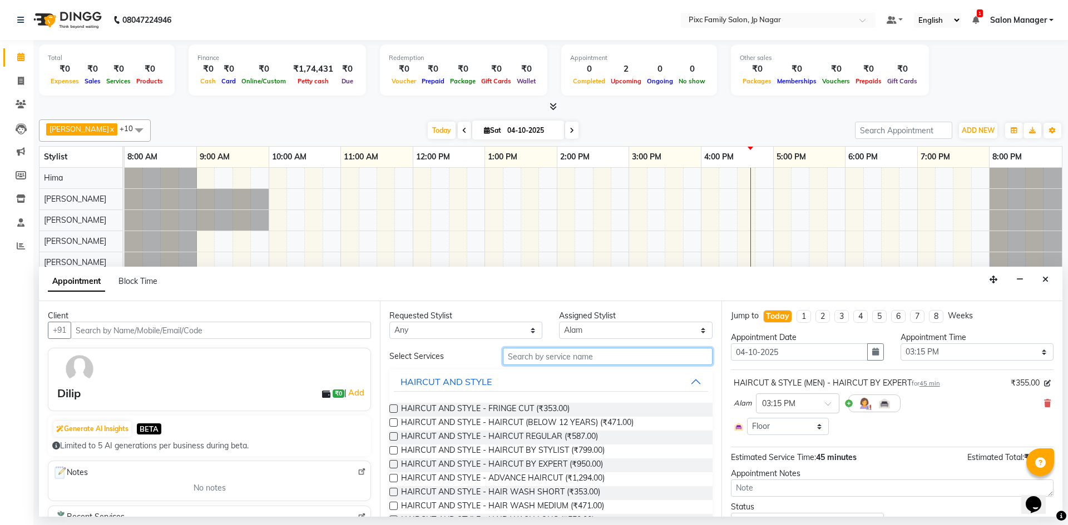
click at [602, 361] on input "text" at bounding box center [608, 356] width 210 height 17
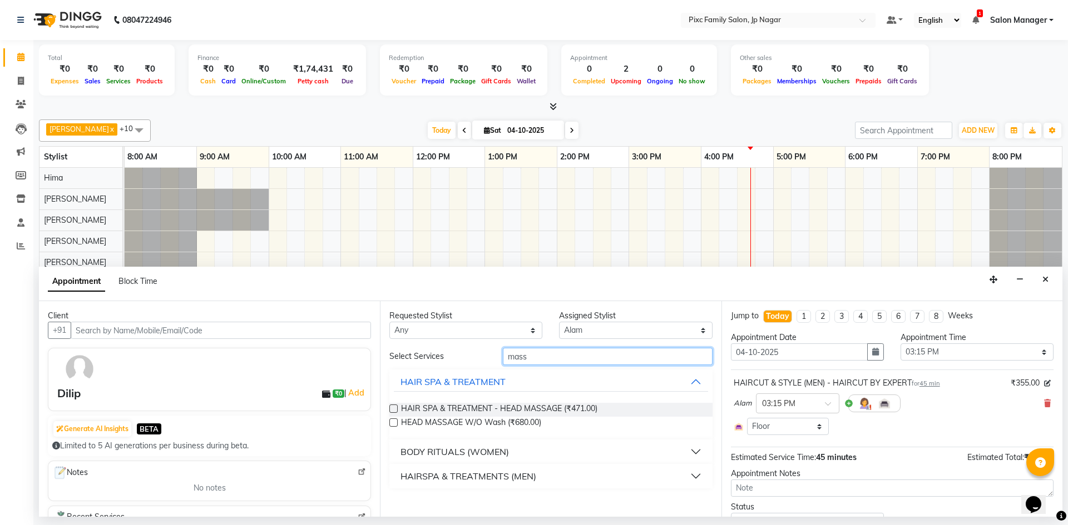
type input "mass"
click at [578, 475] on button "HAIRSPA & TREATMENTS (MEN)" at bounding box center [551, 476] width 314 height 20
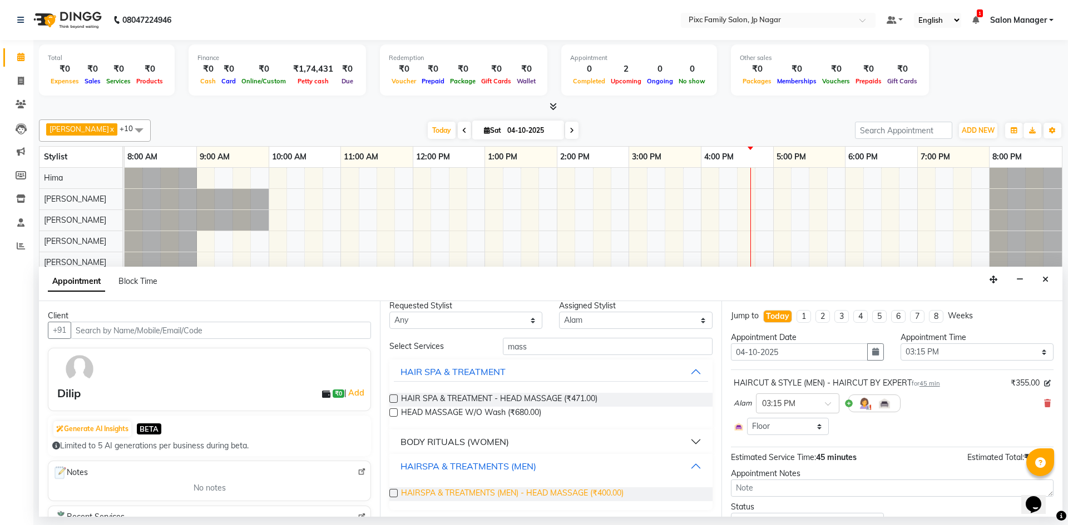
scroll to position [12, 0]
click at [570, 488] on span "HAIRSPA & TREATMENTS (MEN) - HEAD MASSAGE (₹400.00)" at bounding box center [512, 492] width 222 height 14
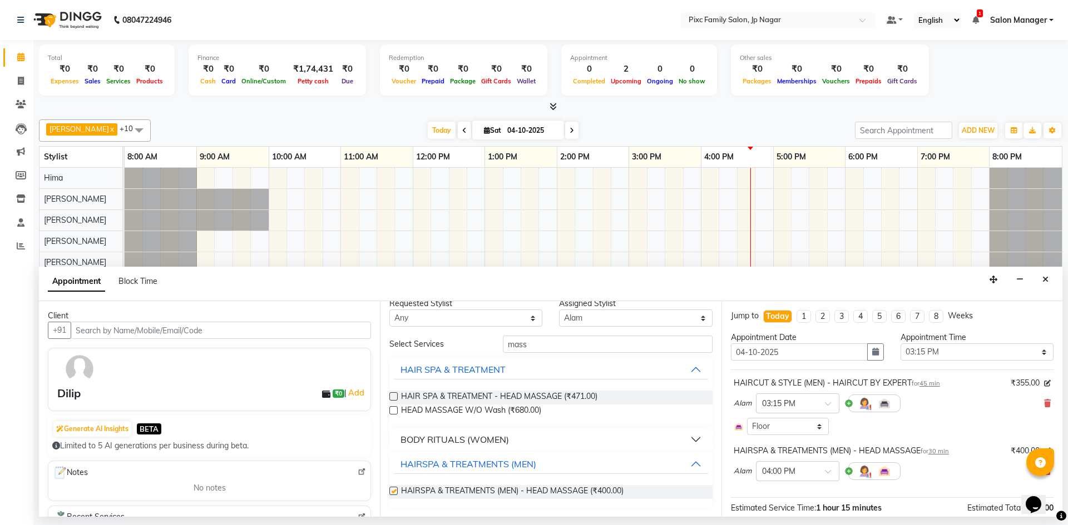
checkbox input "false"
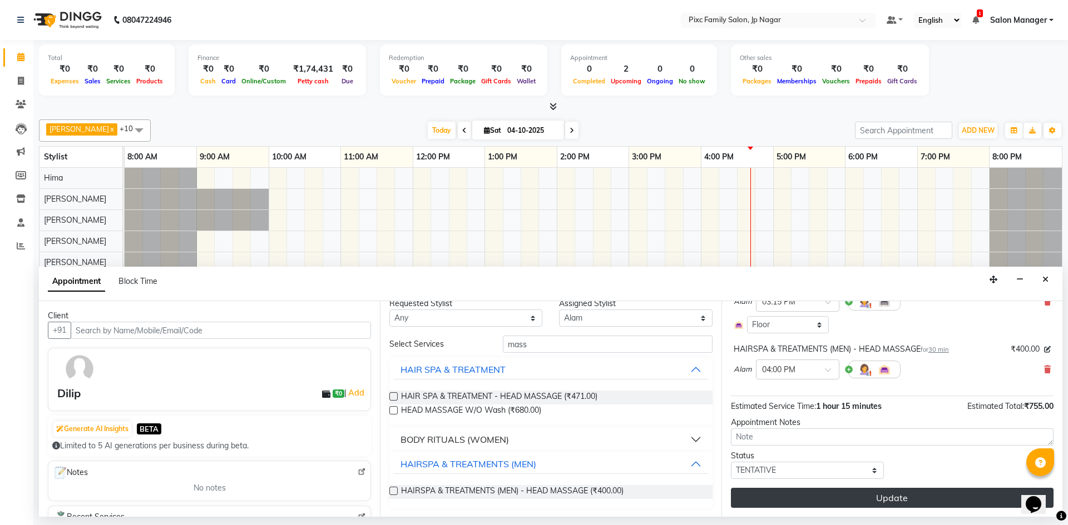
click at [899, 494] on button "Update" at bounding box center [892, 498] width 322 height 20
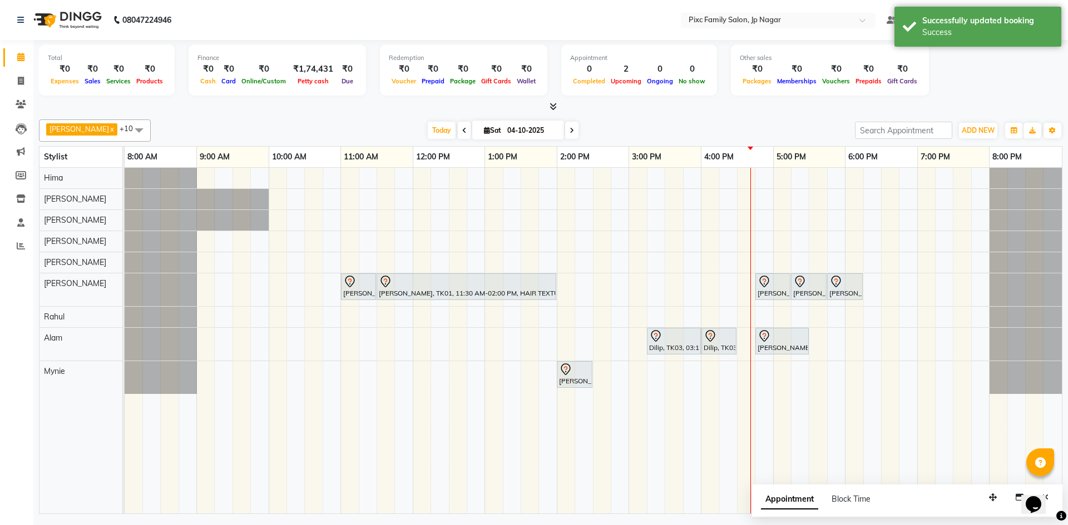
click at [795, 497] on span "Appointment" at bounding box center [789, 500] width 57 height 20
select select "tentative"
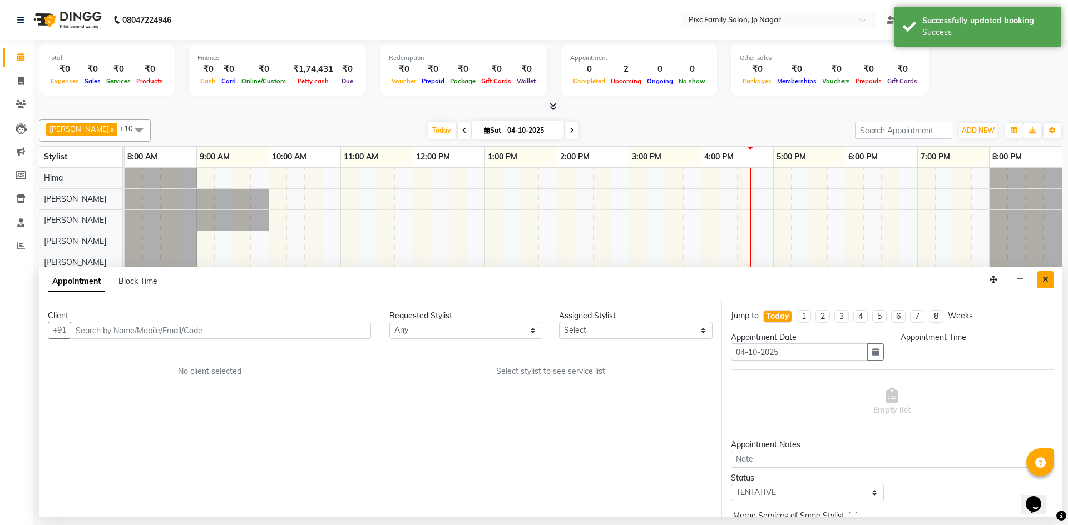
click at [1049, 282] on button "Close" at bounding box center [1045, 279] width 16 height 17
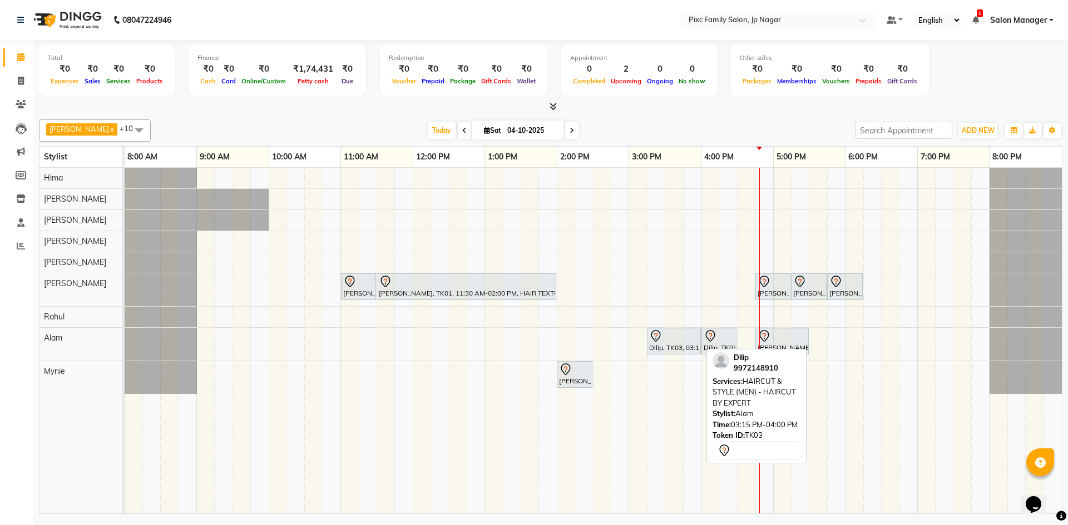
click at [678, 343] on div "Dilip, TK03, 03:15 PM-04:00 PM, HAIRCUT & STYLE (MEN) - HAIRCUT BY EXPERT" at bounding box center [674, 341] width 52 height 23
select select "7"
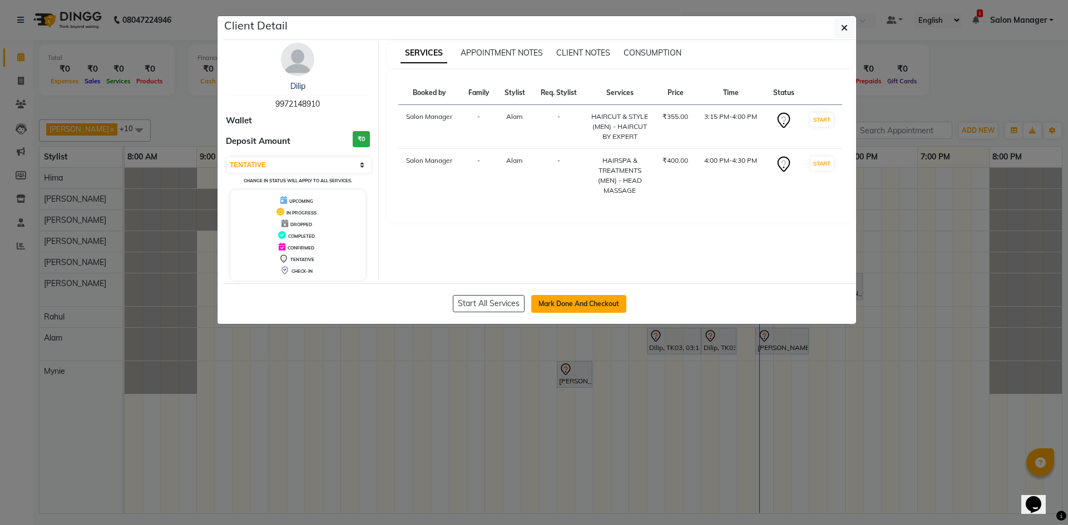
click at [598, 306] on button "Mark Done And Checkout" at bounding box center [578, 304] width 95 height 18
select select "service"
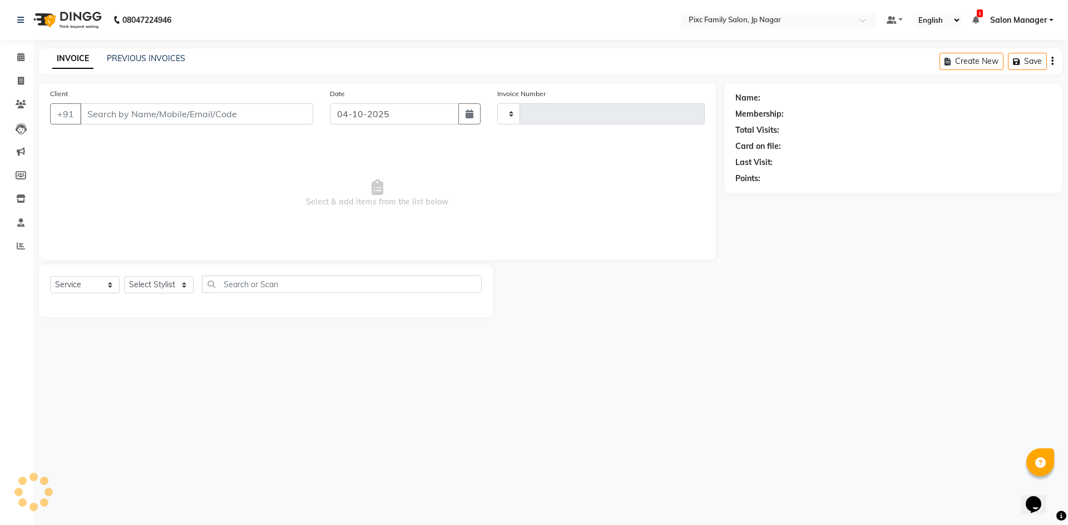
type input "0751"
select select "8432"
type input "9972148910"
select select "89737"
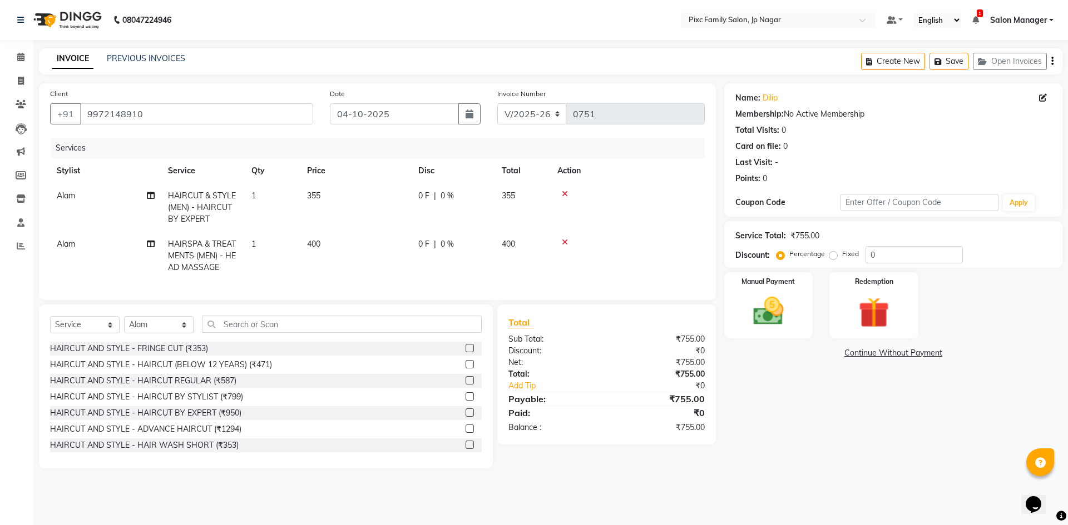
click at [415, 198] on td "0 F | 0 %" at bounding box center [452, 207] width 83 height 48
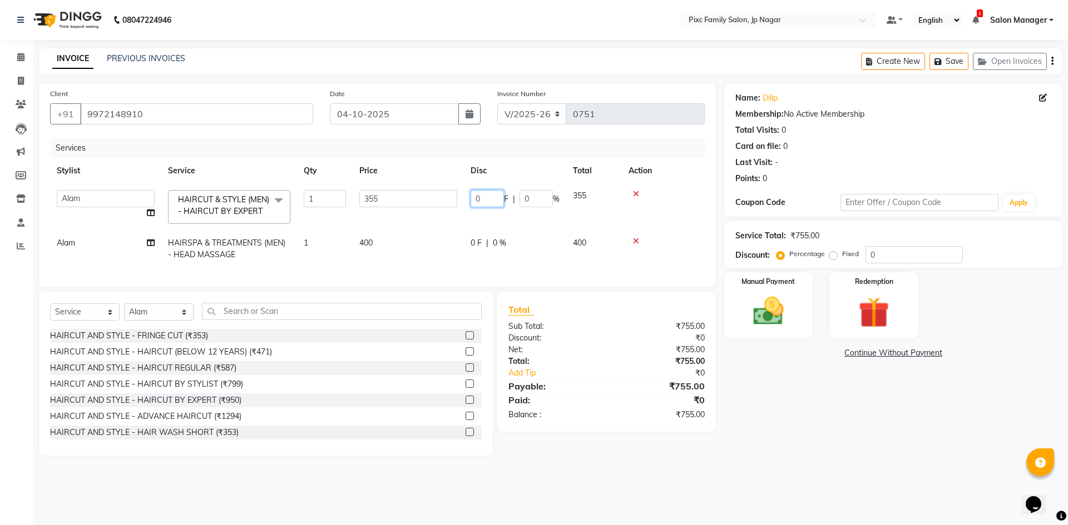
drag, startPoint x: 481, startPoint y: 197, endPoint x: 458, endPoint y: 198, distance: 23.4
click at [458, 198] on tr "Alam ANISH BISWAKARAM Anjali Tamang BHUVANA Elisha Rai Hima Maruthi Mynie Rahul…" at bounding box center [377, 206] width 654 height 47
type input "156"
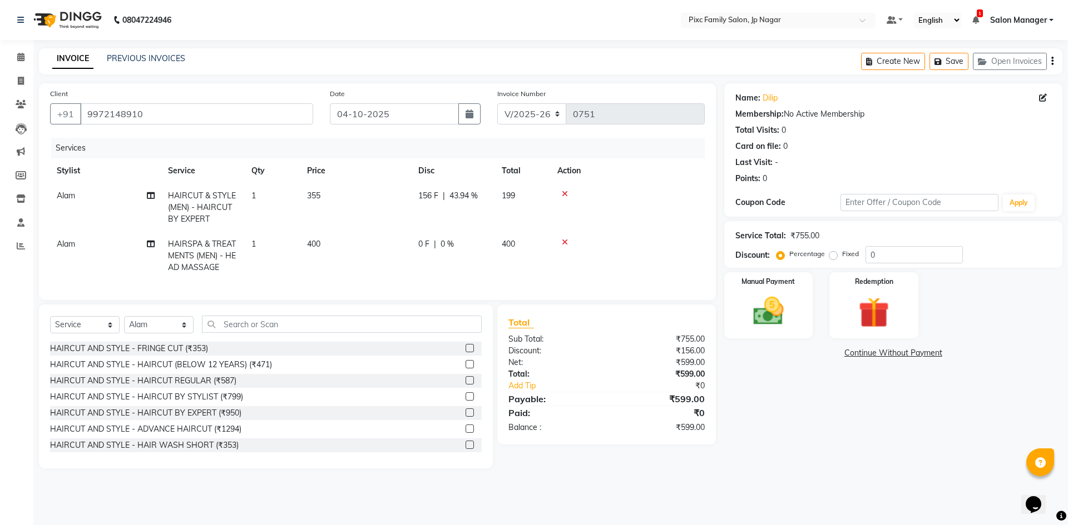
click at [840, 470] on main "INVOICE PREVIOUS INVOICES Create New Save Open Invoices Client +91 9972148910 D…" at bounding box center [550, 266] width 1034 height 437
click at [776, 304] on img at bounding box center [768, 311] width 52 height 37
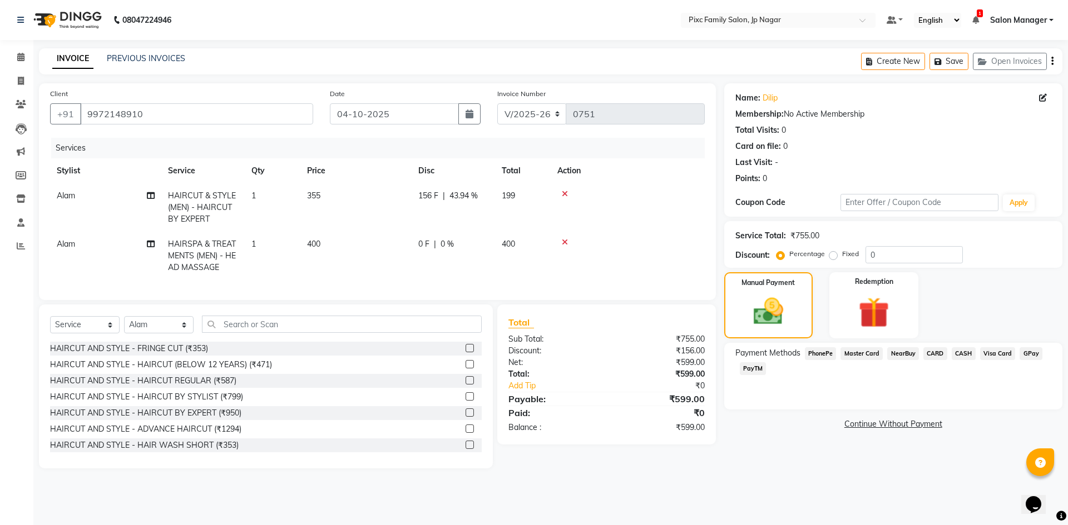
click at [817, 350] on span "PhonePe" at bounding box center [821, 354] width 32 height 13
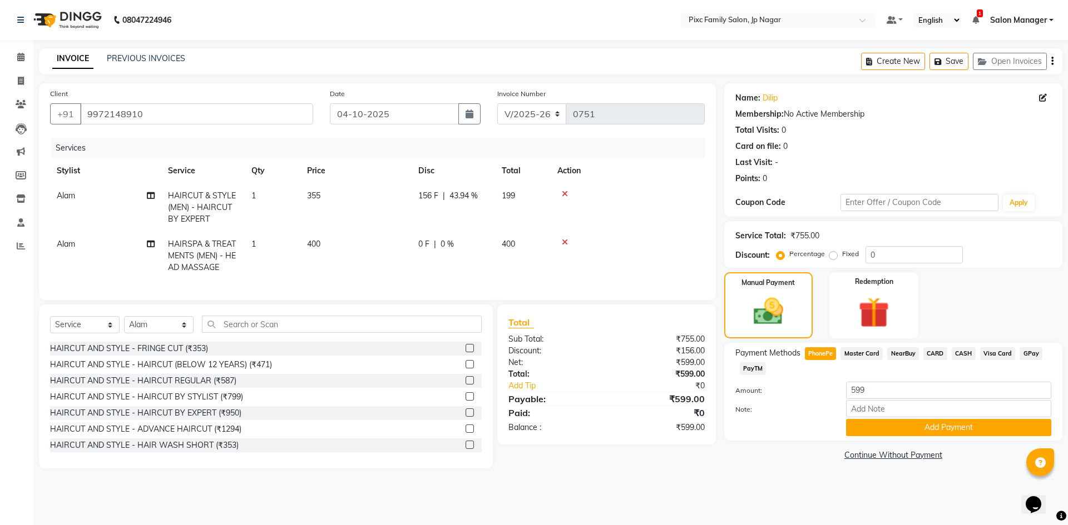
click at [870, 351] on span "Master Card" at bounding box center [861, 354] width 42 height 13
click at [970, 430] on button "Add Payment" at bounding box center [948, 427] width 205 height 17
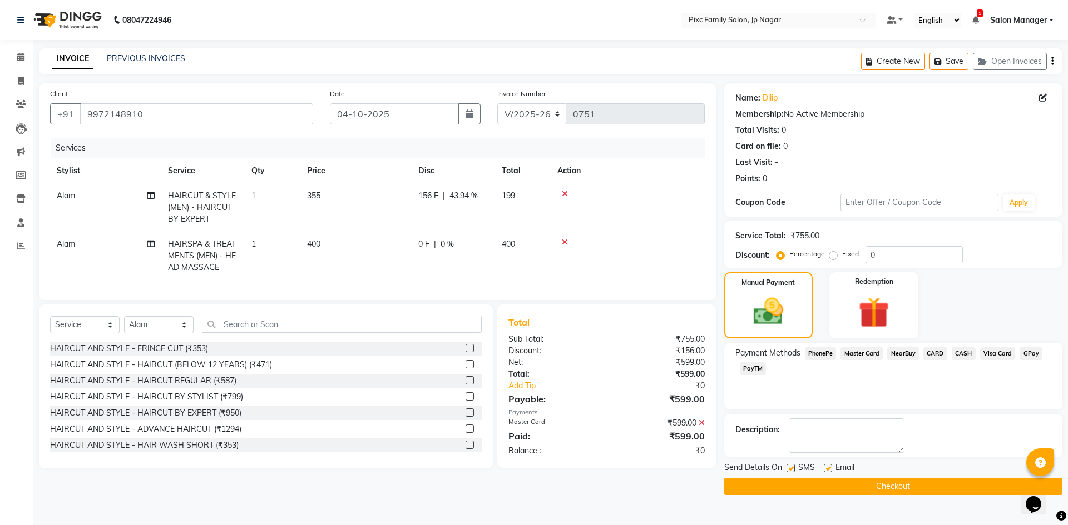
drag, startPoint x: 916, startPoint y: 486, endPoint x: 889, endPoint y: 497, distance: 28.9
click at [916, 486] on button "Checkout" at bounding box center [893, 486] width 338 height 17
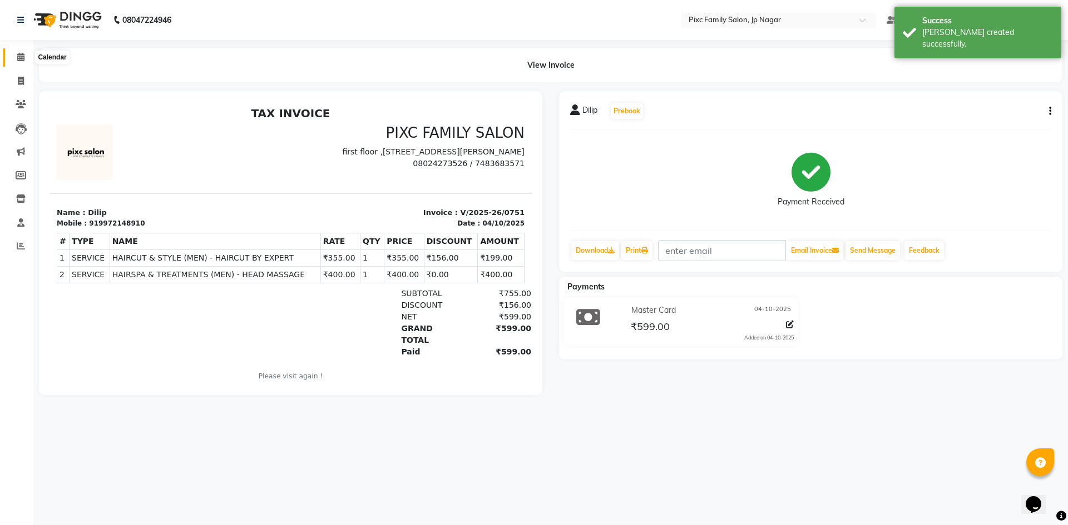
click at [21, 62] on span at bounding box center [20, 57] width 19 height 13
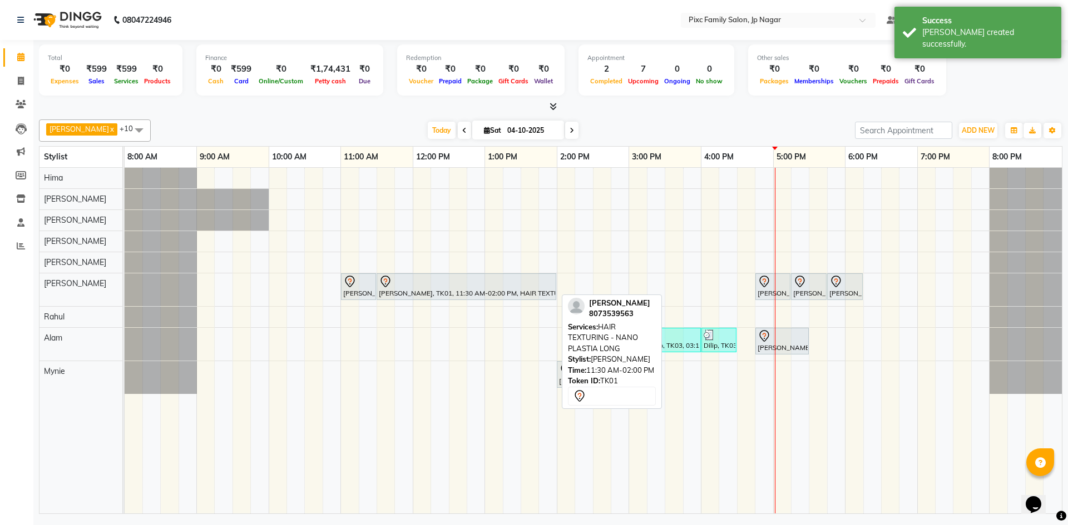
click at [474, 286] on div at bounding box center [466, 281] width 175 height 13
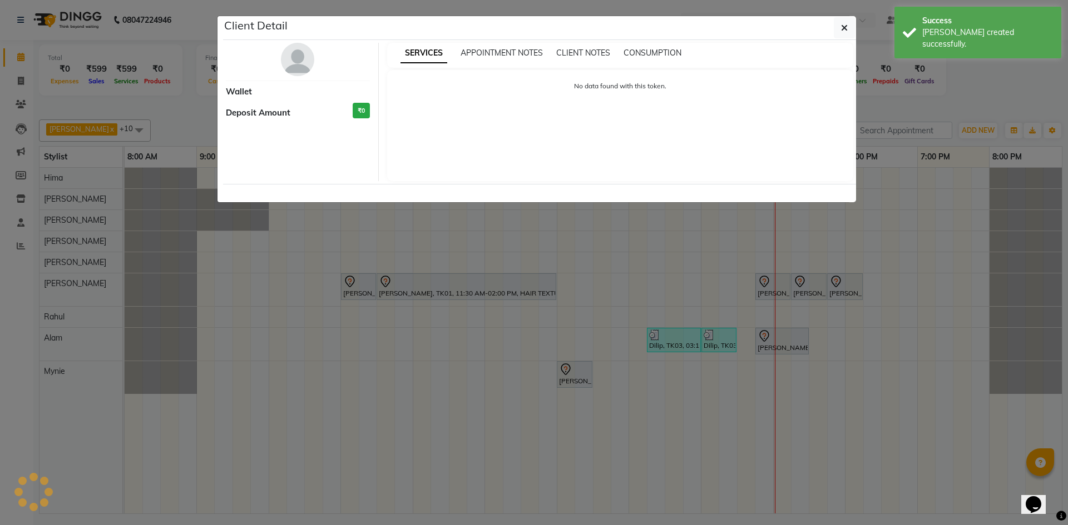
select select "7"
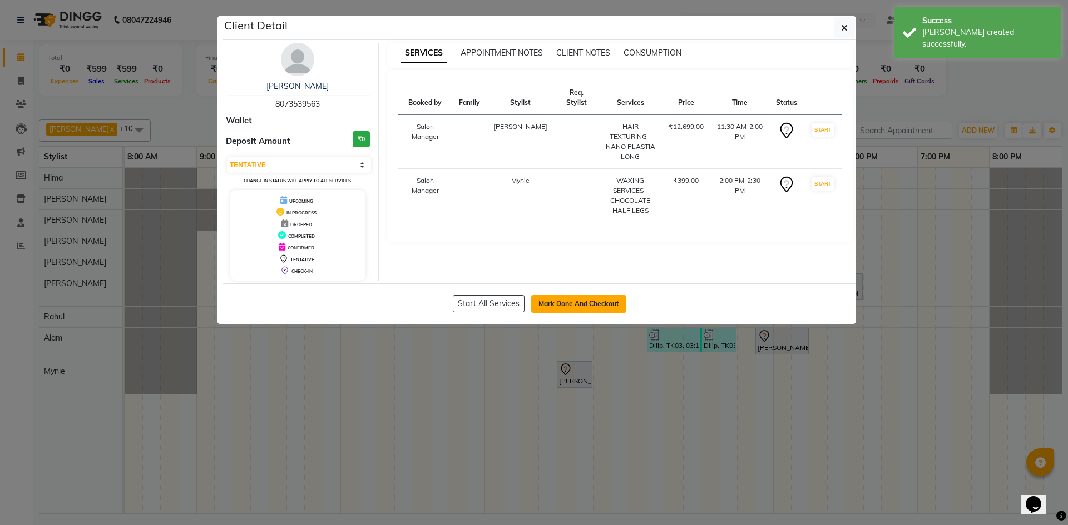
click at [576, 309] on button "Mark Done And Checkout" at bounding box center [578, 304] width 95 height 18
select select "service"
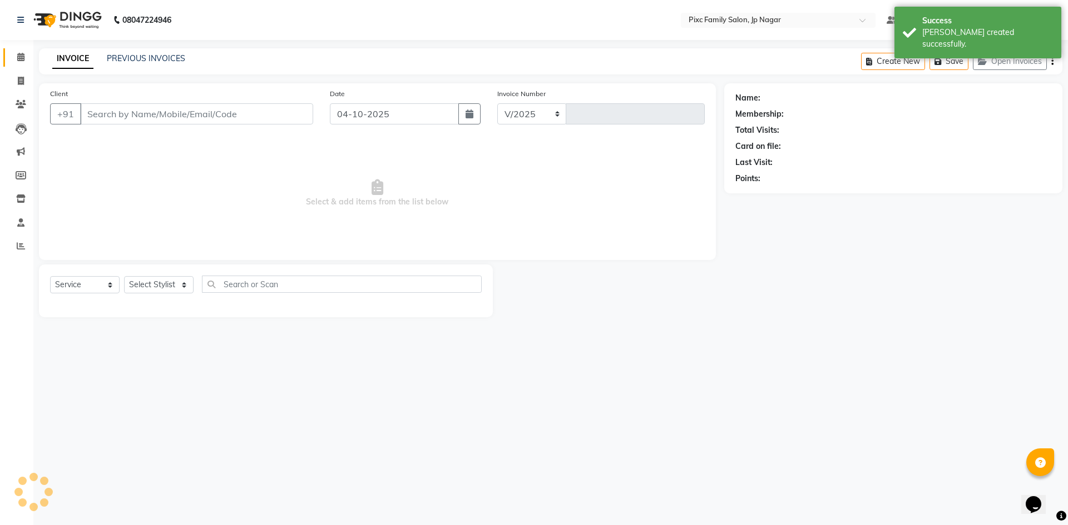
select select "8432"
type input "0752"
type input "8073539563"
select select "89738"
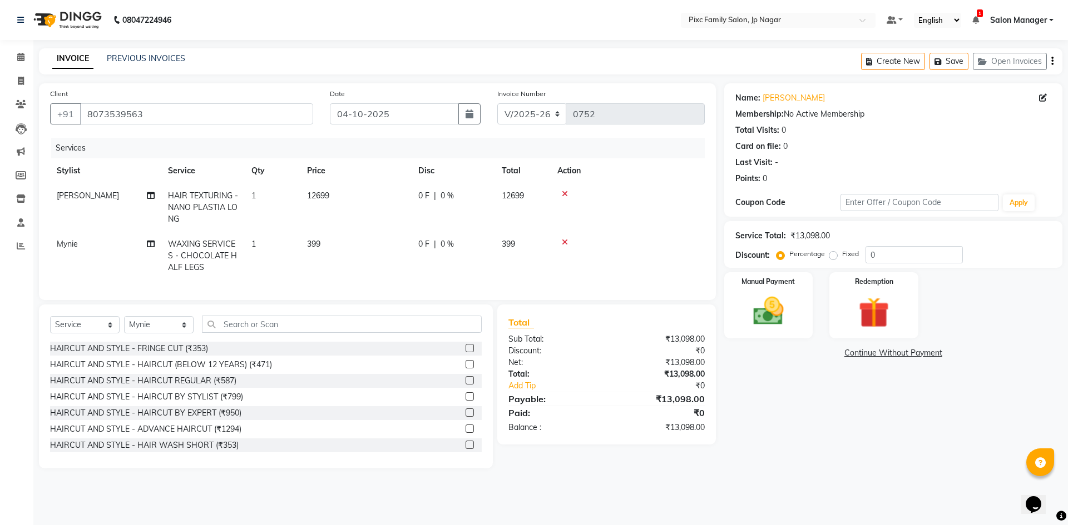
click at [420, 197] on span "0 F" at bounding box center [423, 196] width 11 height 12
select select "84043"
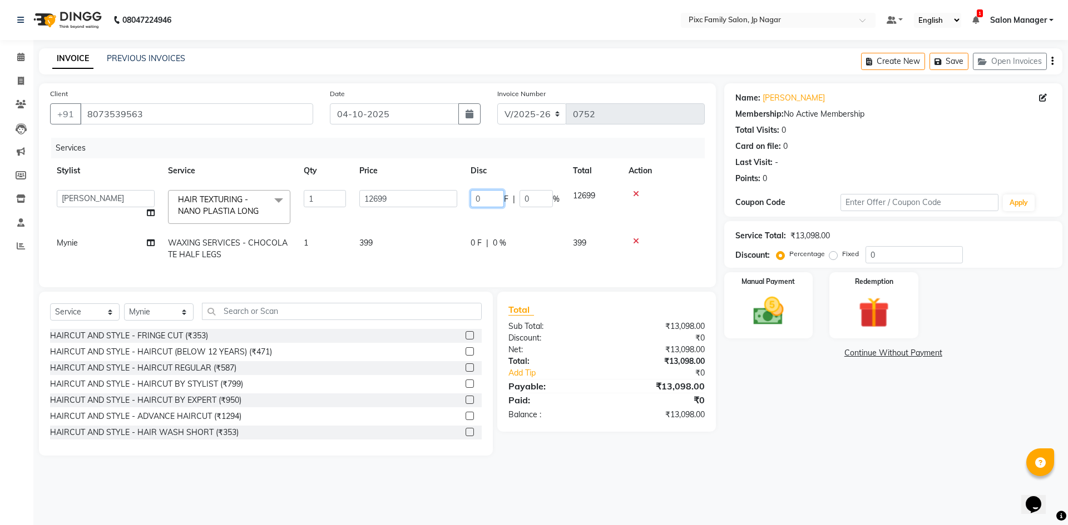
drag, startPoint x: 493, startPoint y: 205, endPoint x: 448, endPoint y: 197, distance: 46.3
click at [450, 197] on tr "Alam ANISH BISWAKARAM Anjali Tamang BHUVANA Elisha Rai Hima Maruthi Mynie Rahul…" at bounding box center [377, 206] width 654 height 47
type input "2700"
click at [858, 456] on div "Name: Vinutha Membership: No Active Membership Total Visits: 0 Card on file: 0 …" at bounding box center [897, 269] width 346 height 373
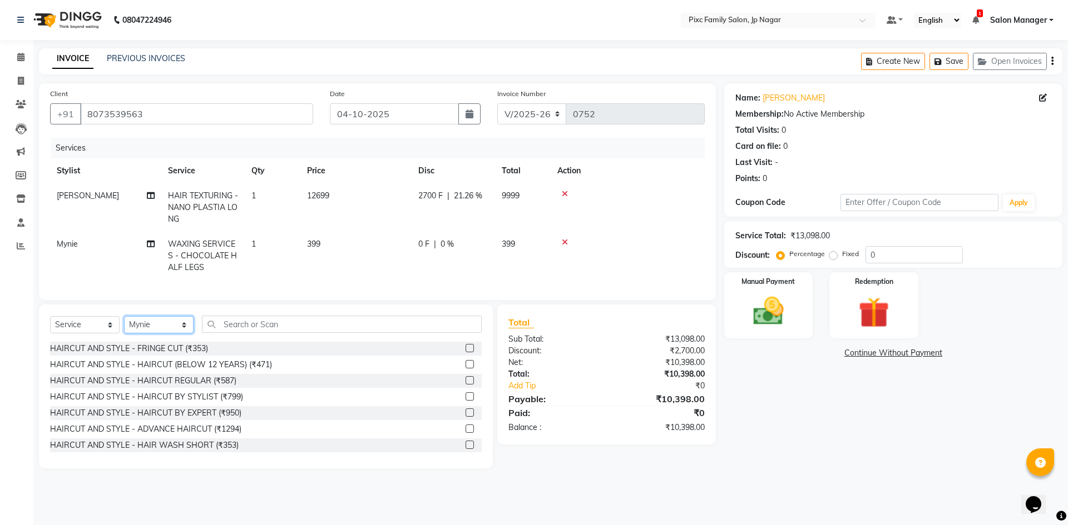
click at [142, 333] on select "Select Stylist Alam ANISH BISWAKARAM Anjali Tamang BHUVANA Elisha Rai Hima Maru…" at bounding box center [159, 324] width 70 height 17
select select "84043"
click at [124, 325] on select "Select Stylist Alam ANISH BISWAKARAM Anjali Tamang BHUVANA Elisha Rai Hima Maru…" at bounding box center [159, 324] width 70 height 17
click at [103, 334] on select "Select Service Product Membership Package Voucher Prepaid Gift Card" at bounding box center [85, 324] width 70 height 17
select select "product"
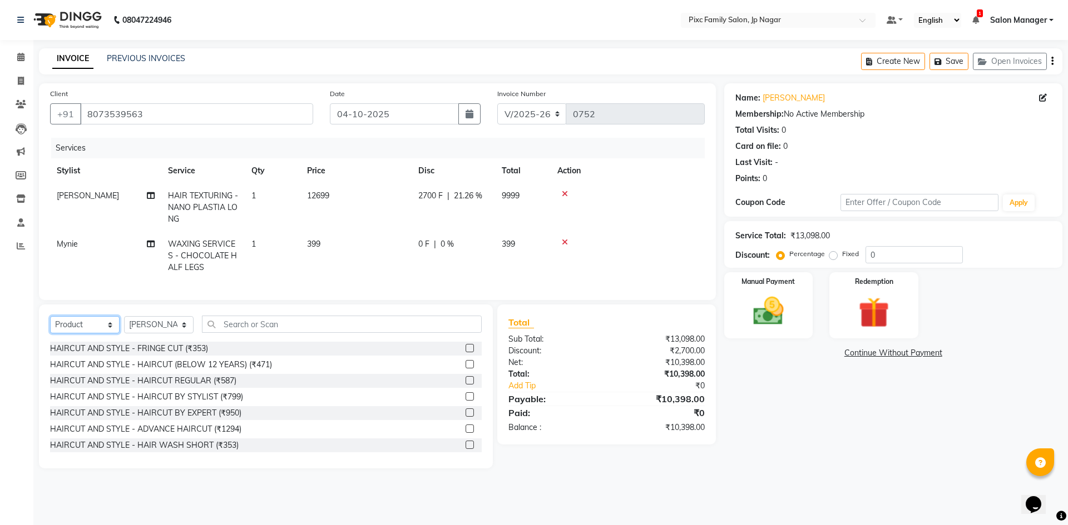
click at [50, 325] on select "Select Service Product Membership Package Voucher Prepaid Gift Card" at bounding box center [85, 324] width 70 height 17
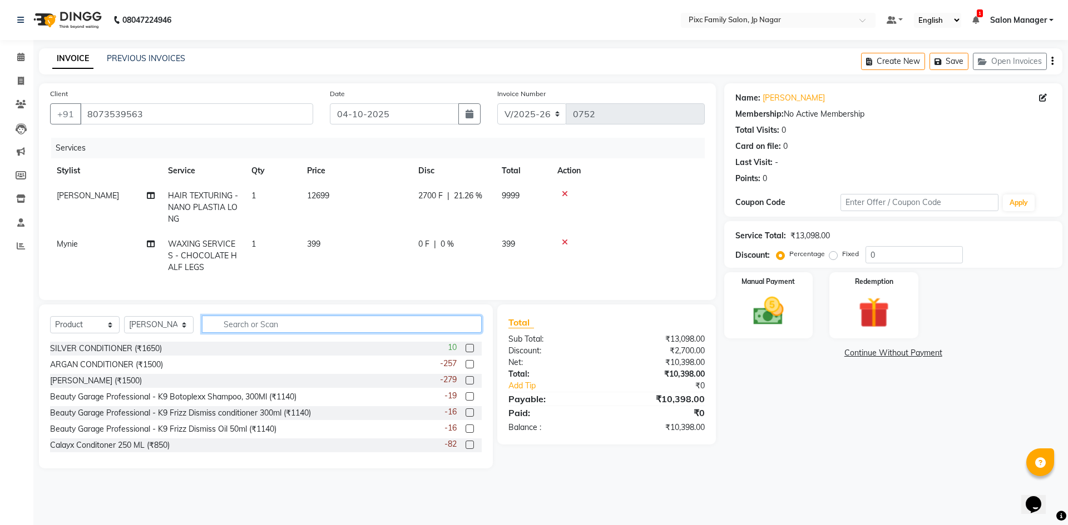
click at [226, 333] on input "text" at bounding box center [342, 324] width 280 height 17
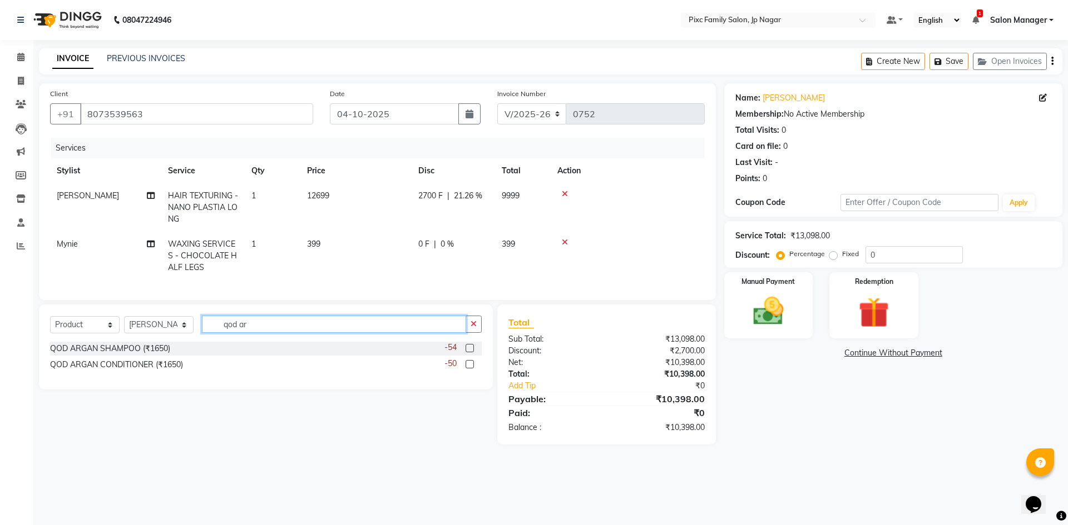
type input "qod ar"
click at [469, 353] on label at bounding box center [469, 348] width 8 height 8
click at [469, 353] on input "checkbox" at bounding box center [468, 348] width 7 height 7
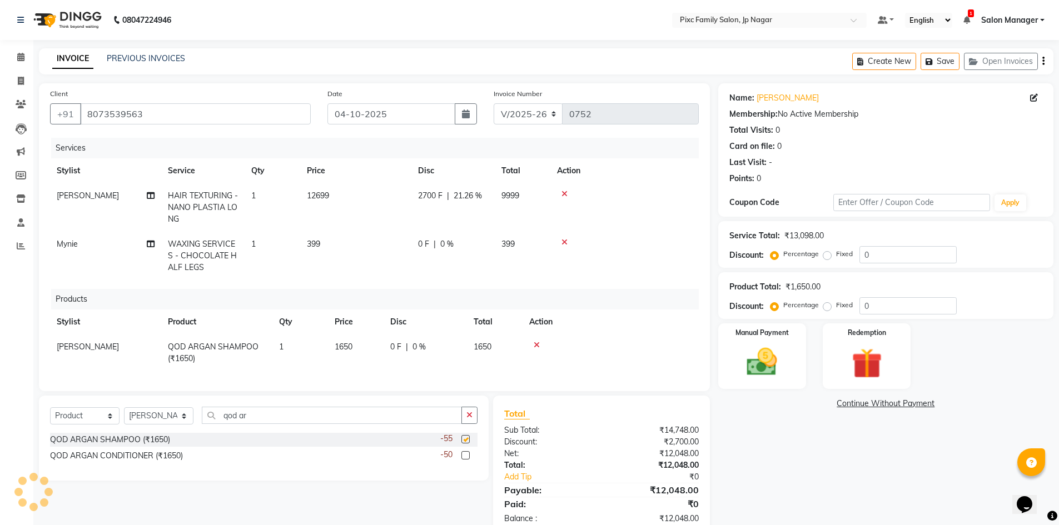
checkbox input "false"
click at [466, 460] on label at bounding box center [465, 455] width 8 height 8
click at [466, 460] on input "checkbox" at bounding box center [464, 456] width 7 height 7
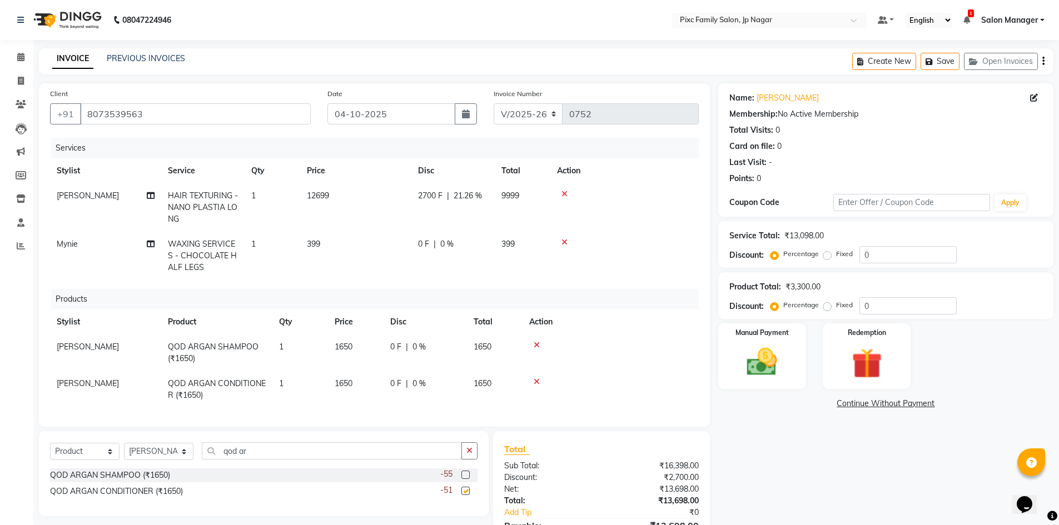
checkbox input "false"
drag, startPoint x: 271, startPoint y: 455, endPoint x: 162, endPoint y: 438, distance: 110.8
click at [162, 438] on div "Select Service Product Membership Package Voucher Prepaid Gift Card Select Styl…" at bounding box center [264, 473] width 450 height 85
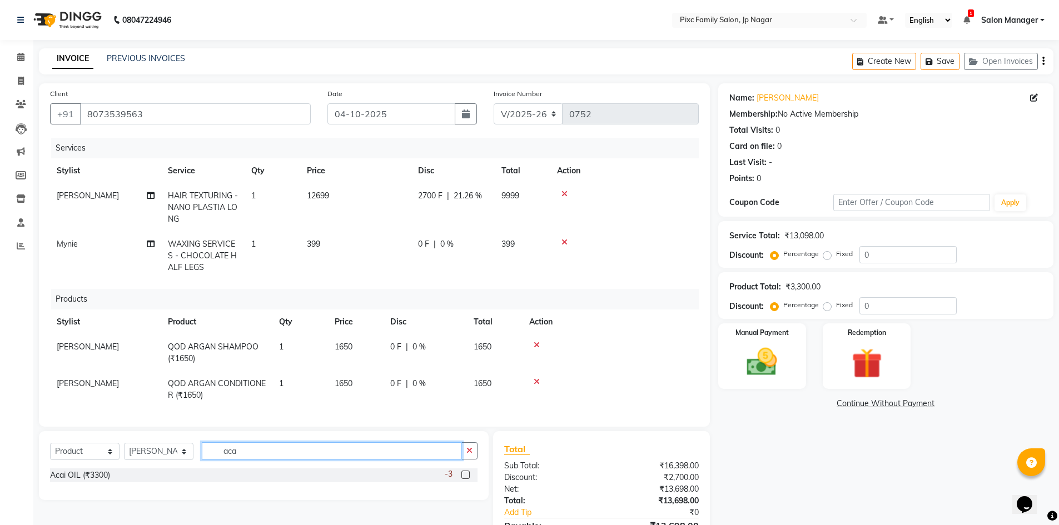
type input "aca"
click at [468, 477] on label at bounding box center [465, 475] width 8 height 8
click at [468, 477] on input "checkbox" at bounding box center [464, 475] width 7 height 7
checkbox input "false"
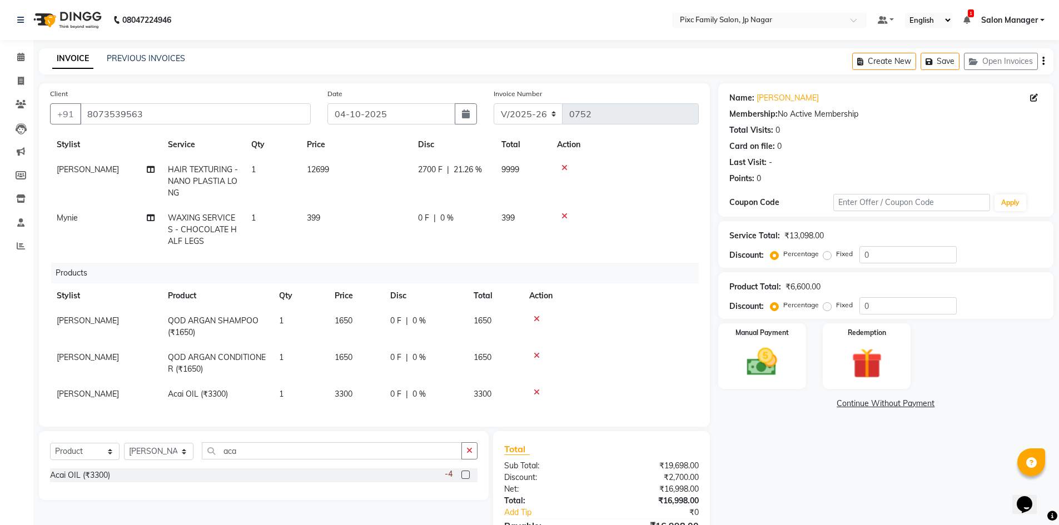
scroll to position [34, 0]
click at [348, 389] on span "3300" at bounding box center [344, 394] width 18 height 10
select select "84043"
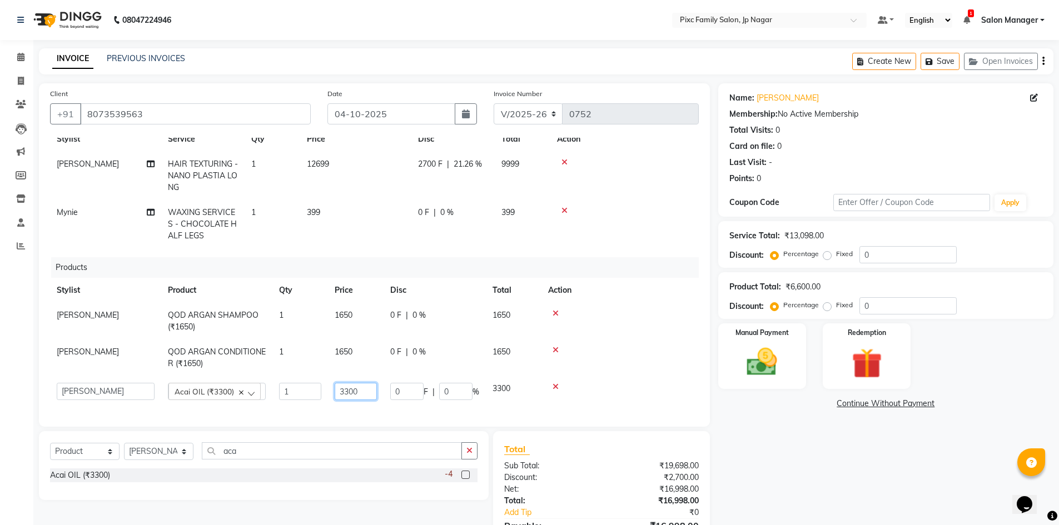
drag, startPoint x: 316, startPoint y: 373, endPoint x: 285, endPoint y: 363, distance: 32.5
click at [285, 363] on tbody "Elisha Rai QOD ARGAN SHAMPOO (₹1650) 1 1650 0 F | 0 % 1650 Elisha Rai QOD ARGAN…" at bounding box center [374, 355] width 649 height 104
type input "2400"
click at [597, 310] on div at bounding box center [620, 314] width 144 height 8
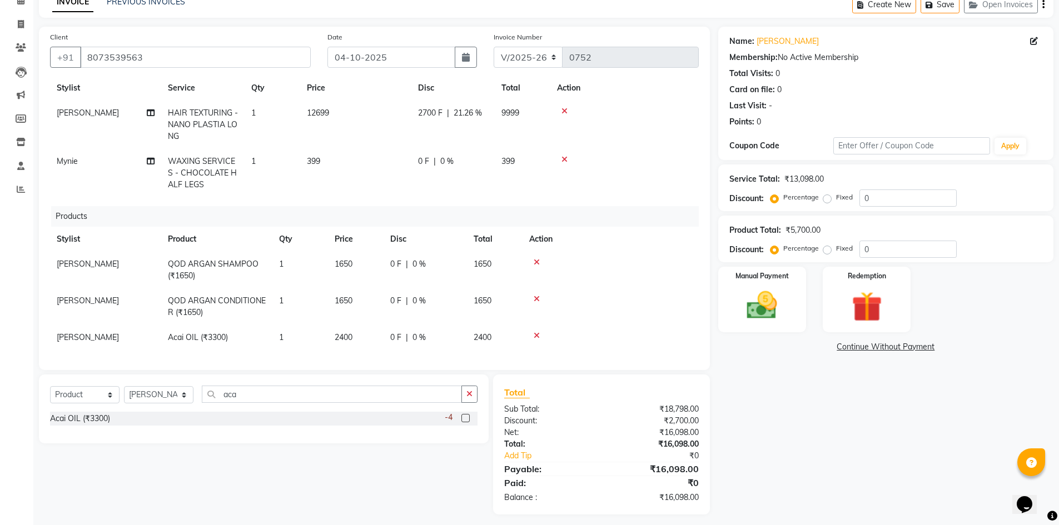
scroll to position [63, 0]
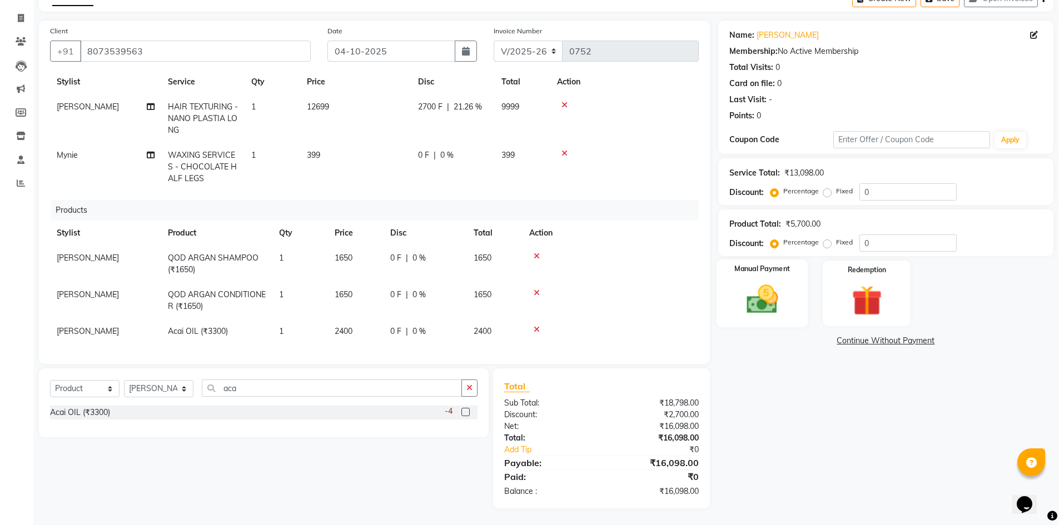
click at [767, 277] on div "Manual Payment" at bounding box center [762, 294] width 92 height 68
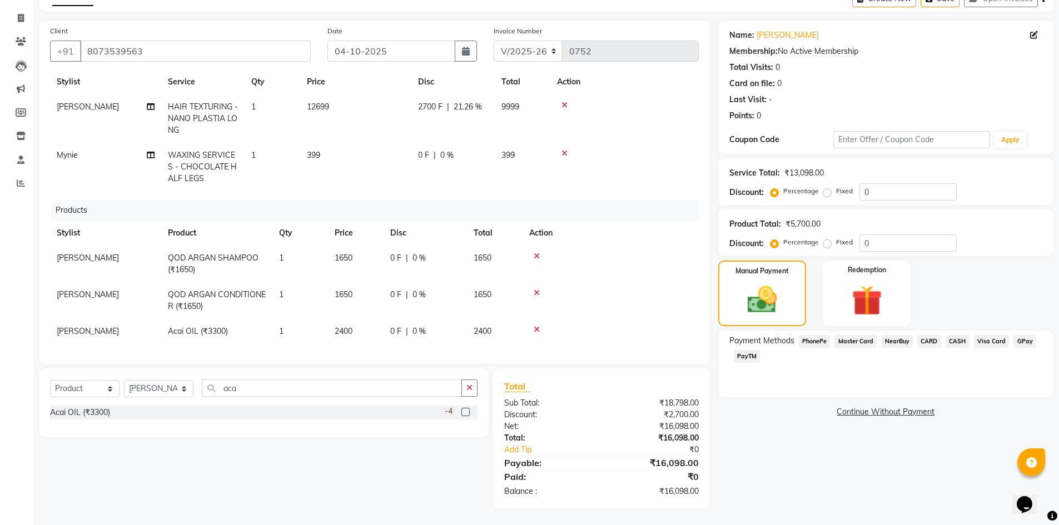
click at [820, 343] on span "PhonePe" at bounding box center [815, 341] width 32 height 13
